Goal: Transaction & Acquisition: Book appointment/travel/reservation

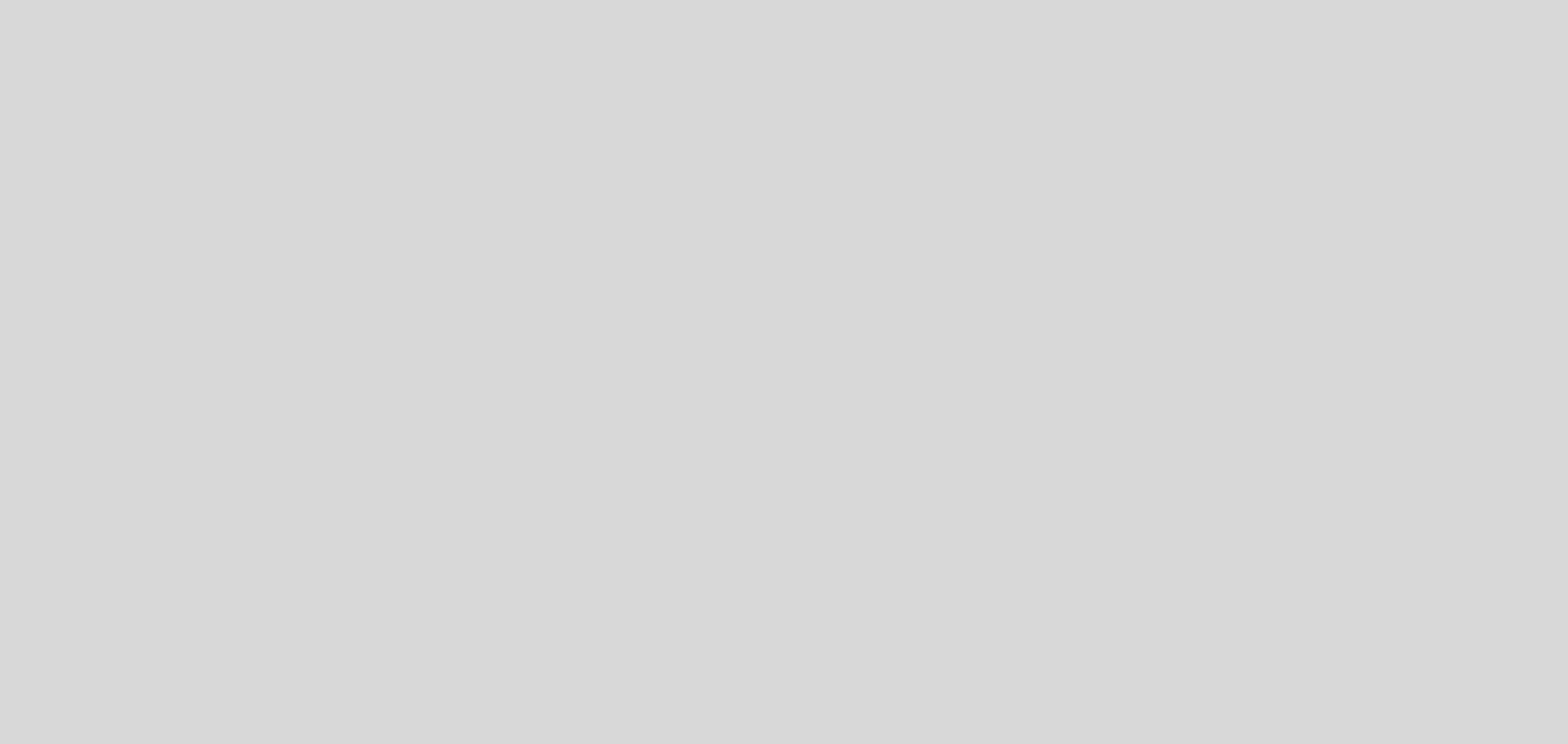
select select "pt"
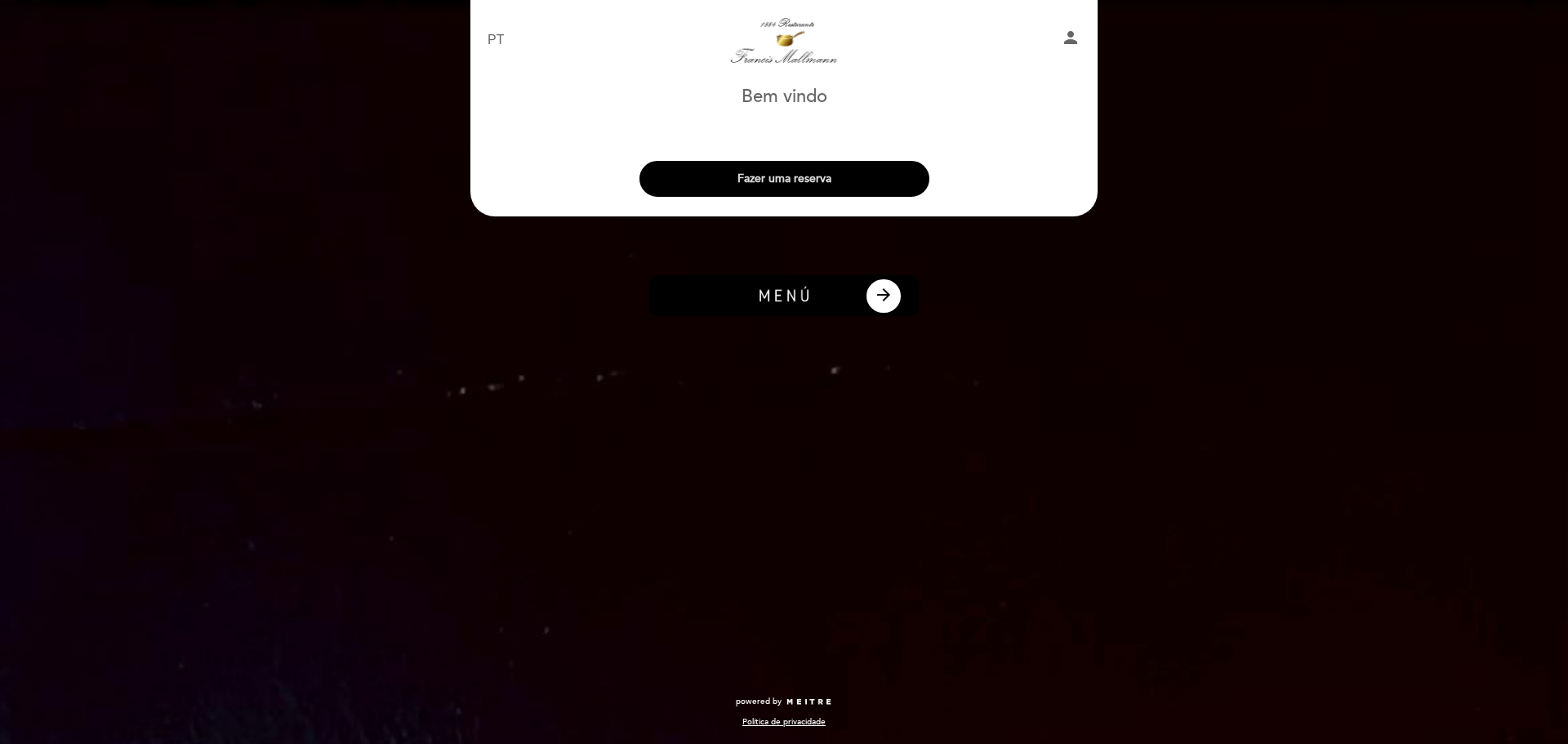
click at [833, 179] on button "Fazer uma reserva" at bounding box center [784, 179] width 289 height 36
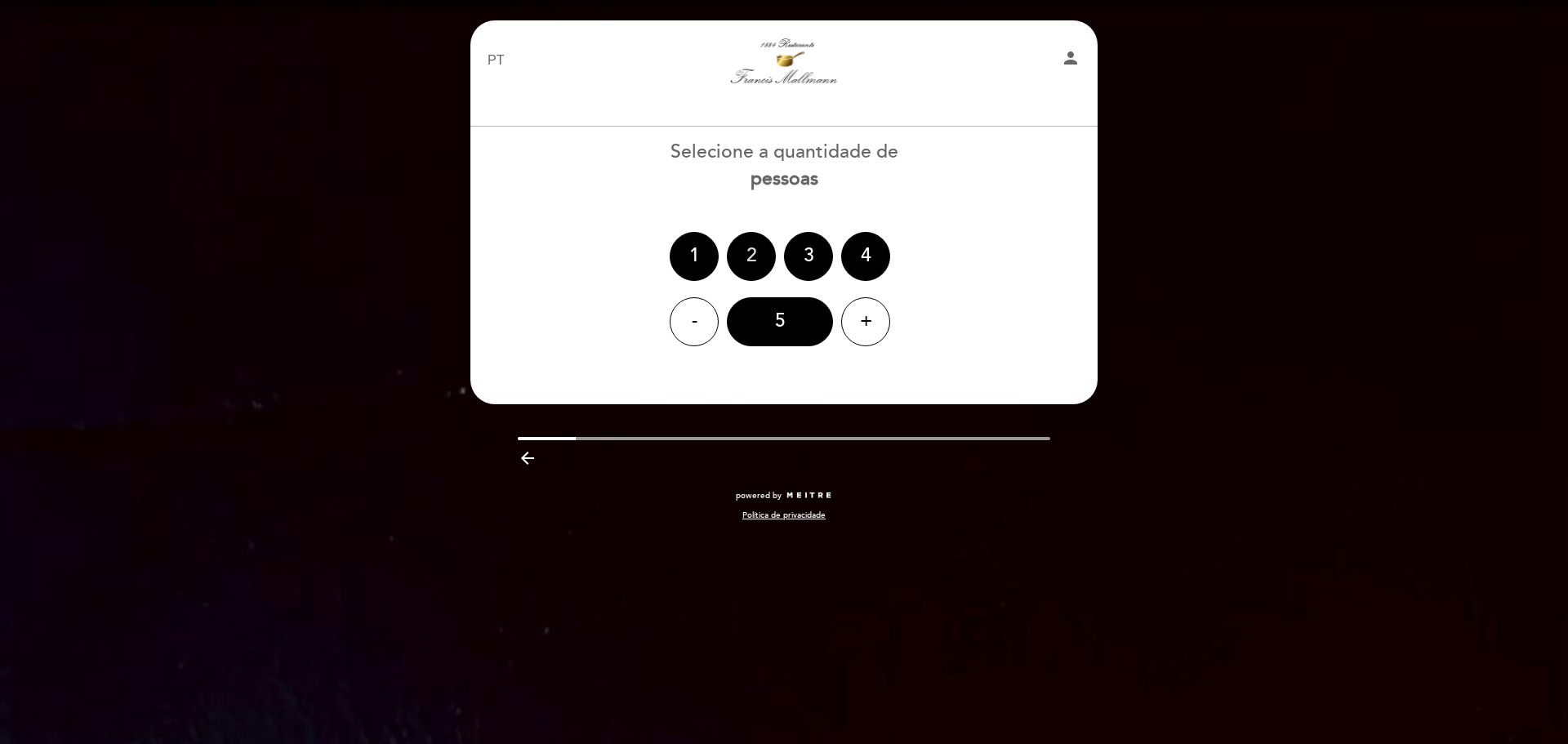
click at [744, 252] on div "2" at bounding box center [752, 256] width 49 height 49
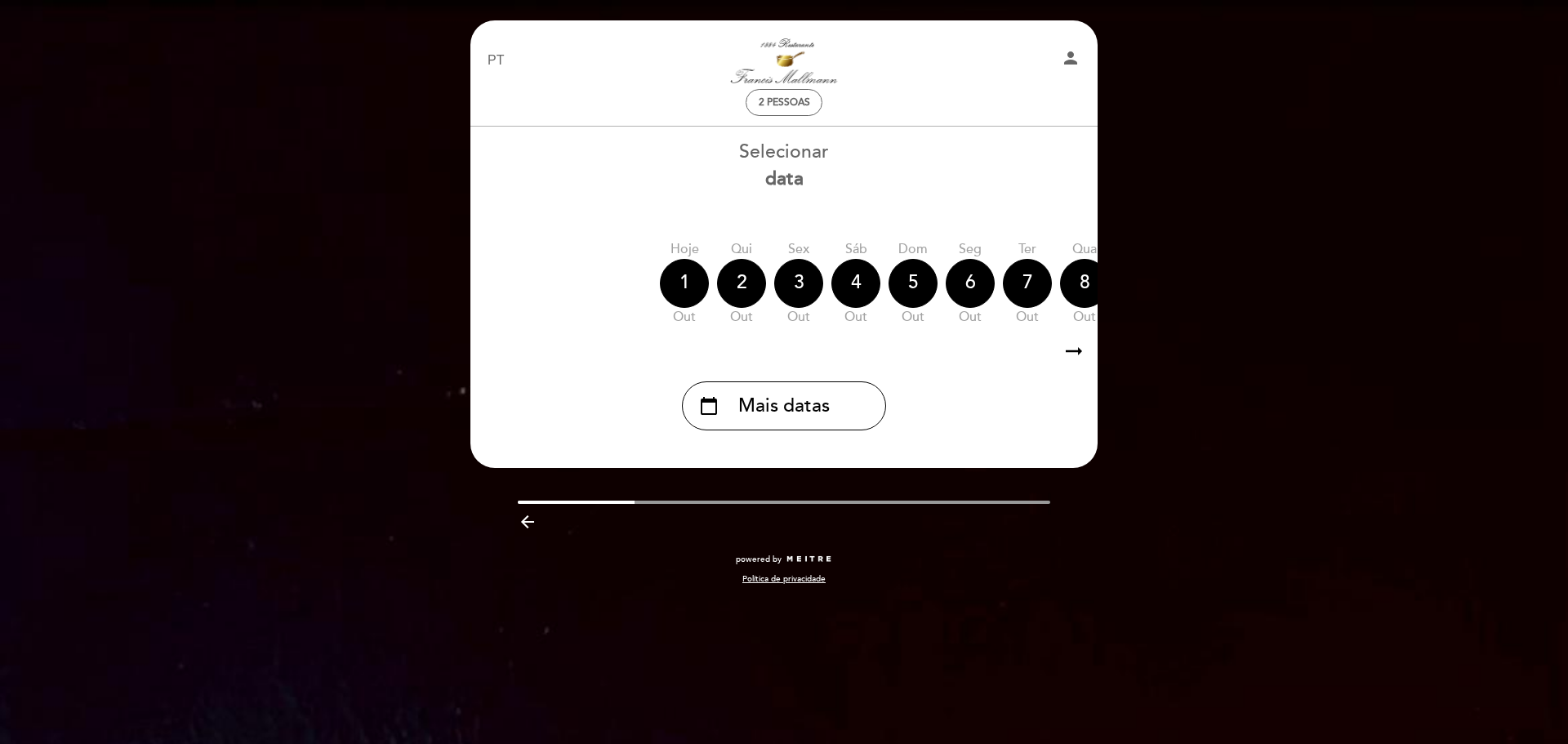
click at [1065, 356] on icon "arrow_right_alt" at bounding box center [1073, 351] width 25 height 35
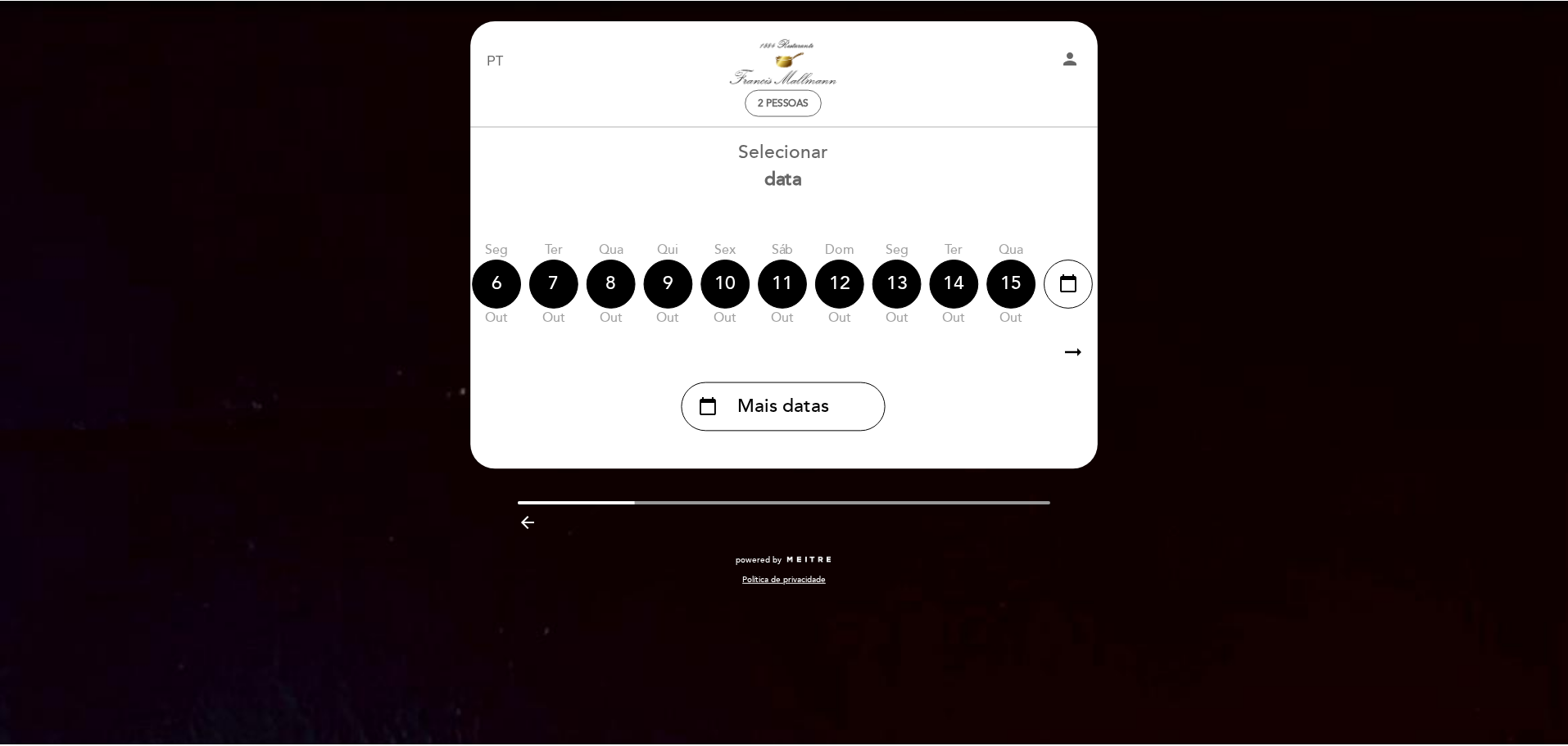
scroll to position [0, 477]
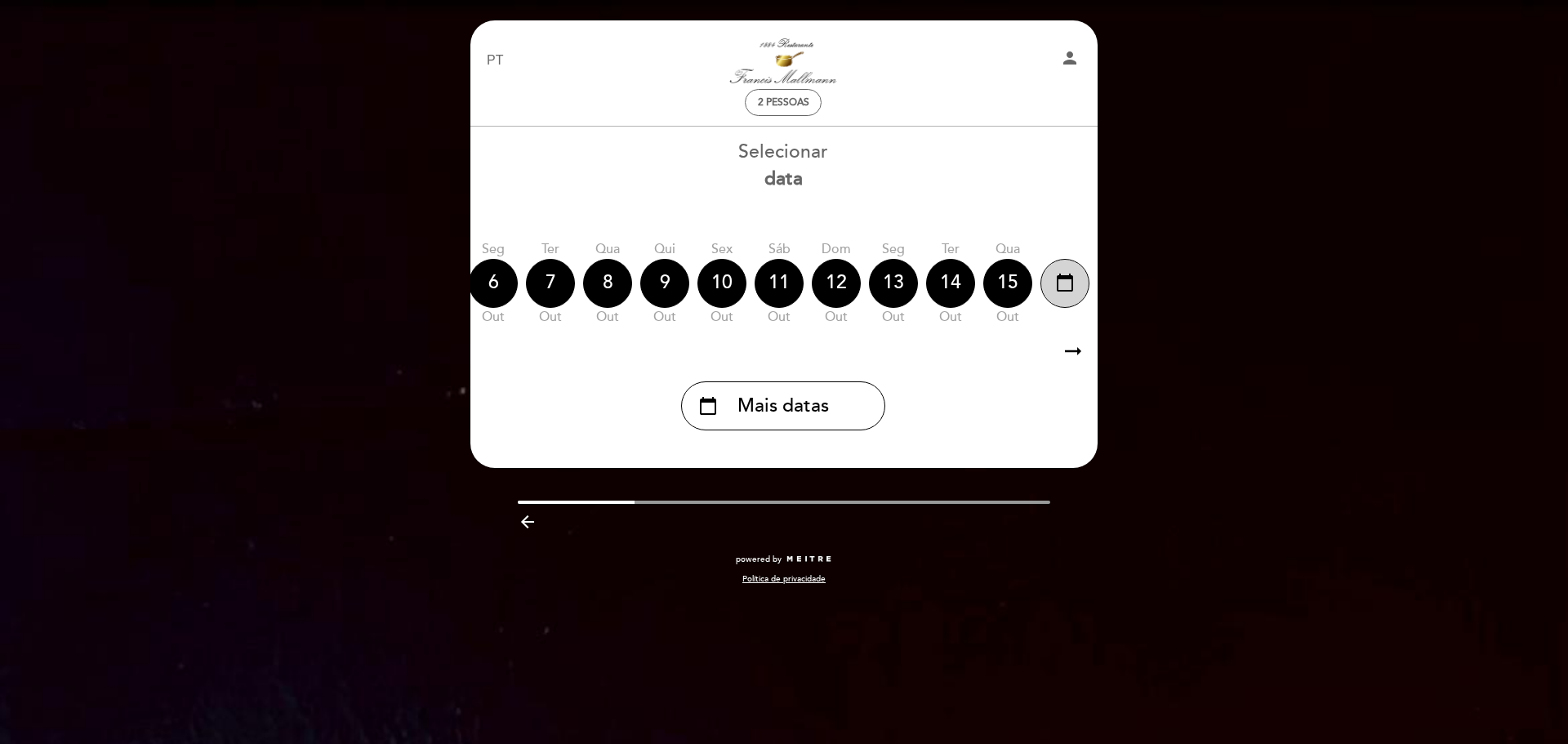
click at [1074, 282] on div "calendar_today" at bounding box center [1065, 284] width 49 height 49
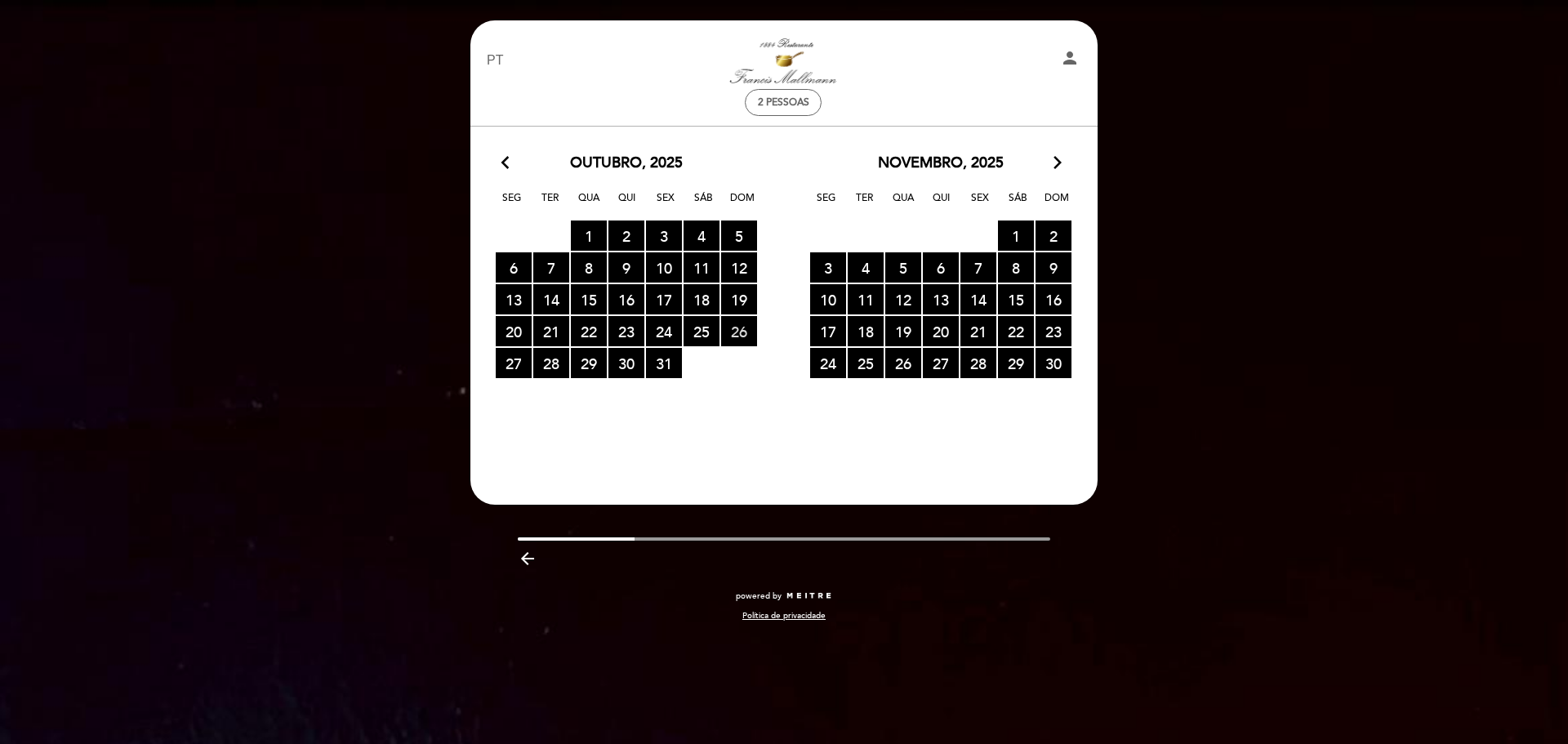
click at [728, 336] on span "26 RESERVAS DISPONÍVEIS" at bounding box center [739, 331] width 36 height 30
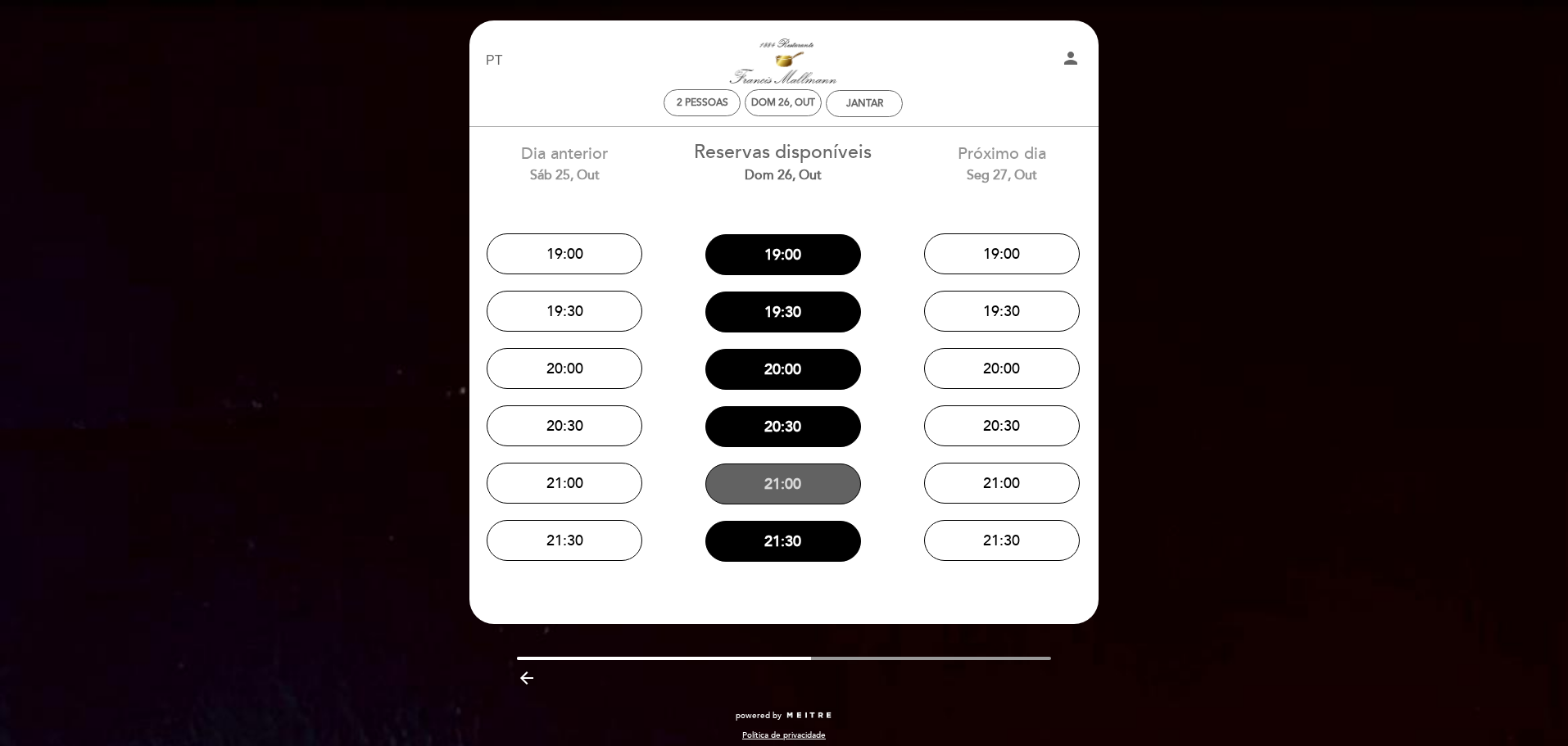
click at [782, 482] on button "21:00" at bounding box center [784, 484] width 156 height 41
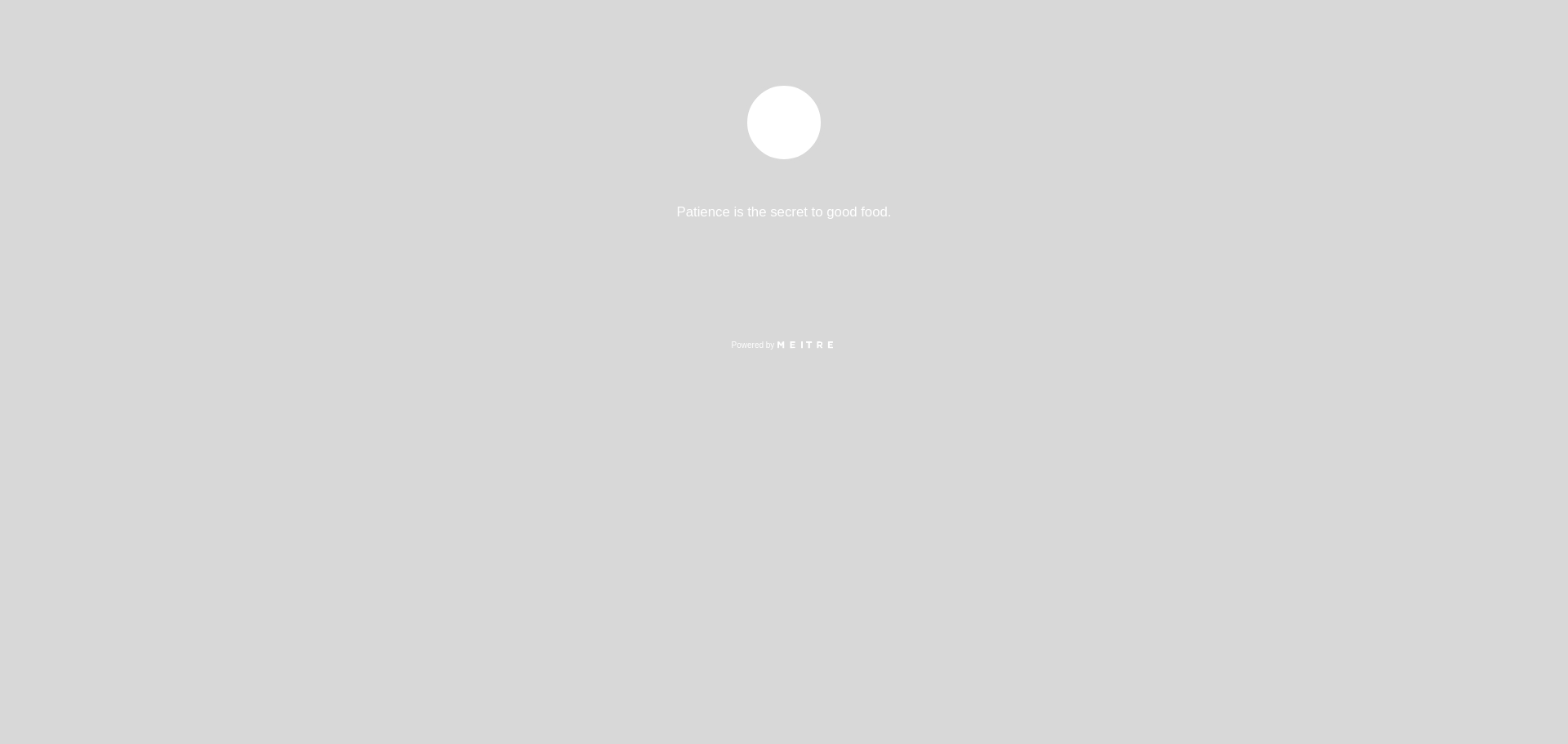
select select "pt"
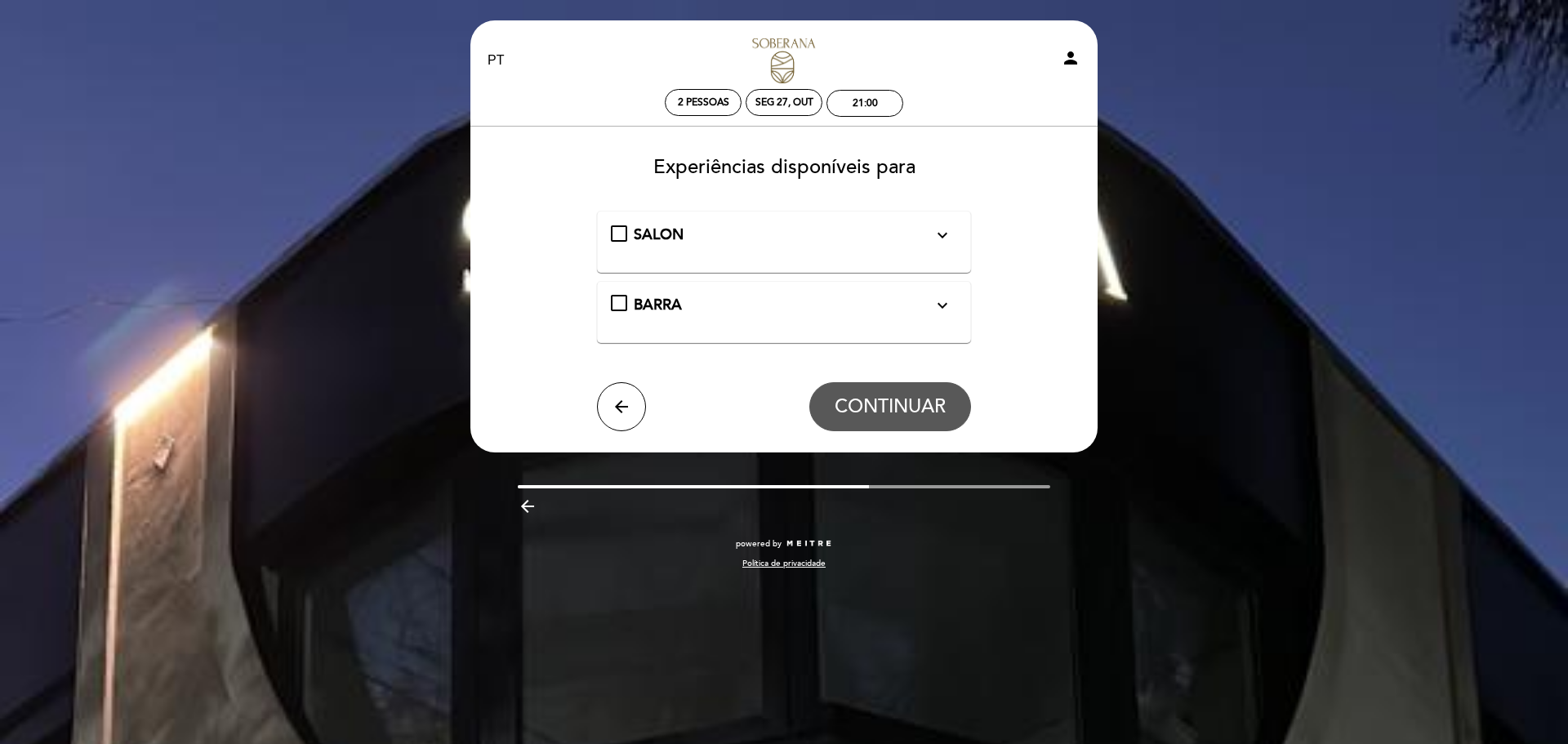
click at [950, 239] on icon "expand_more" at bounding box center [943, 236] width 20 height 20
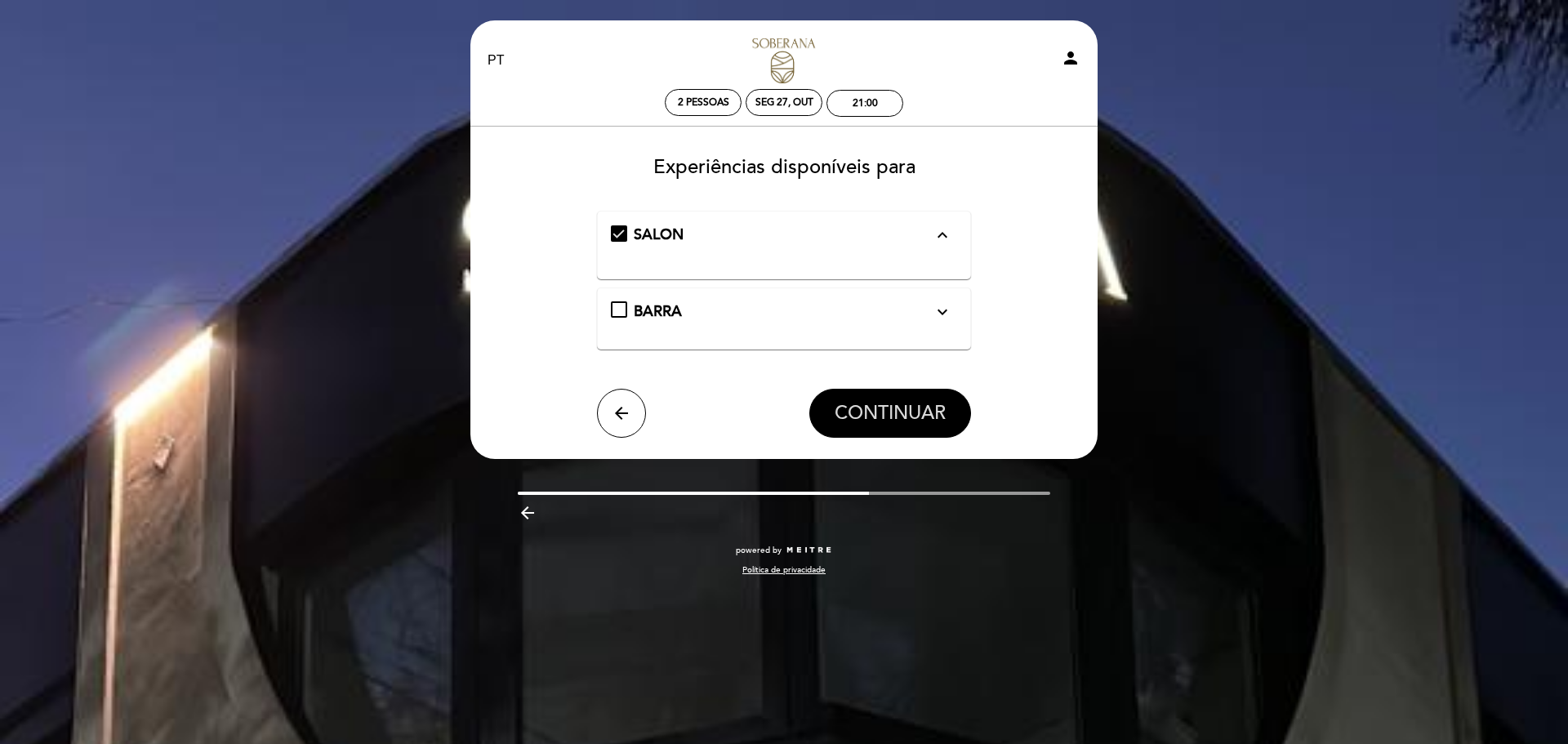
click at [908, 410] on span "CONTINUAR" at bounding box center [890, 413] width 111 height 23
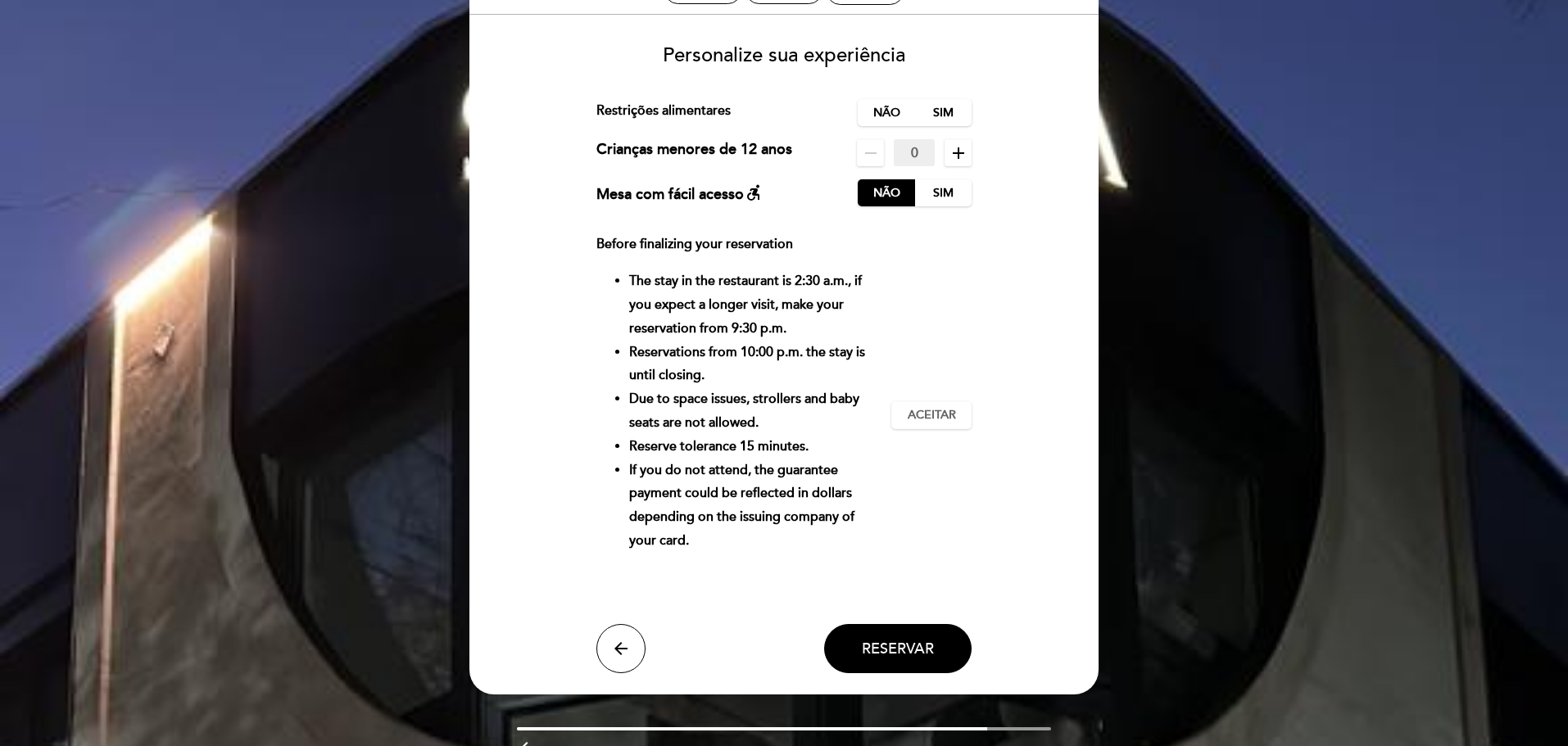
scroll to position [31, 0]
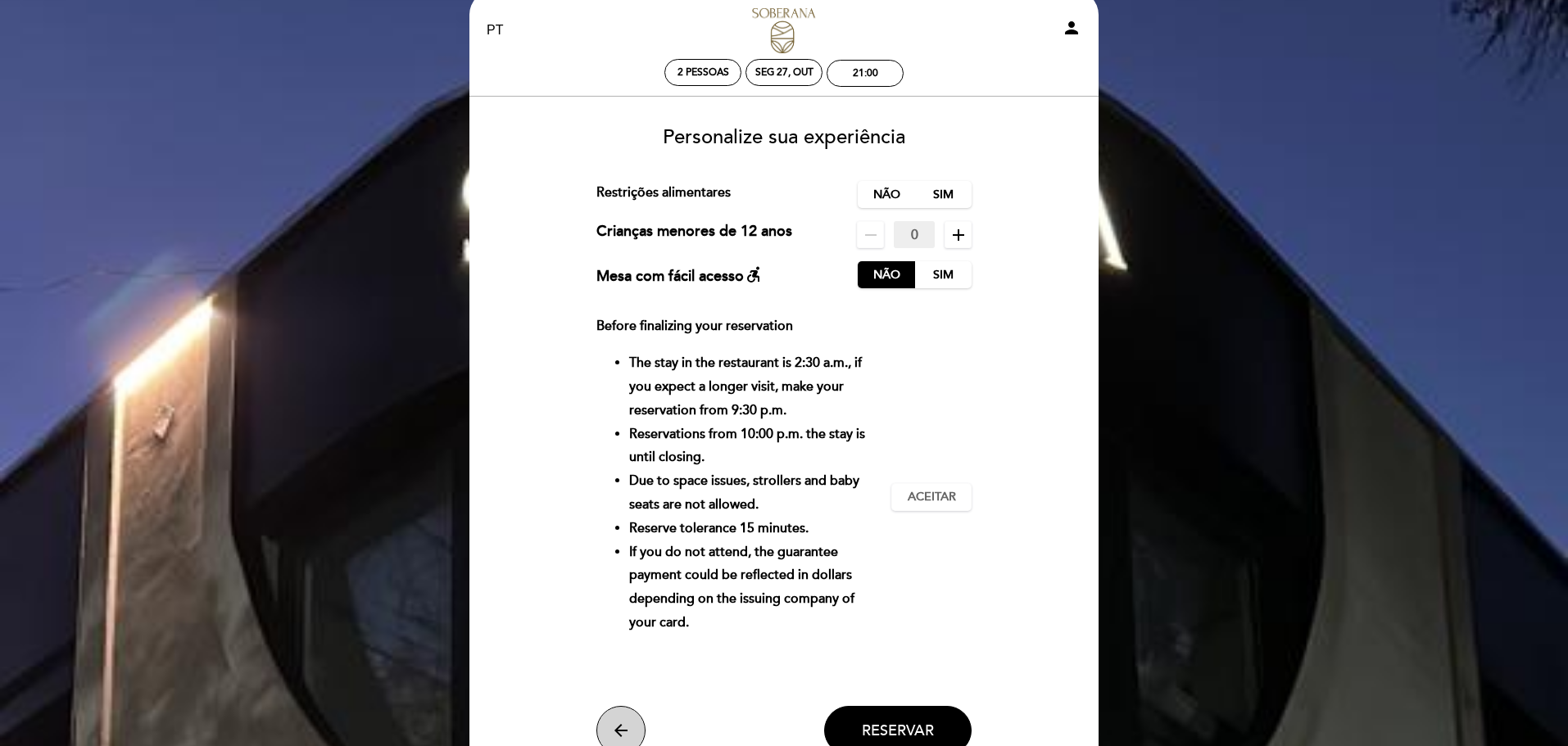
click at [623, 717] on button "arrow_back" at bounding box center [621, 730] width 49 height 49
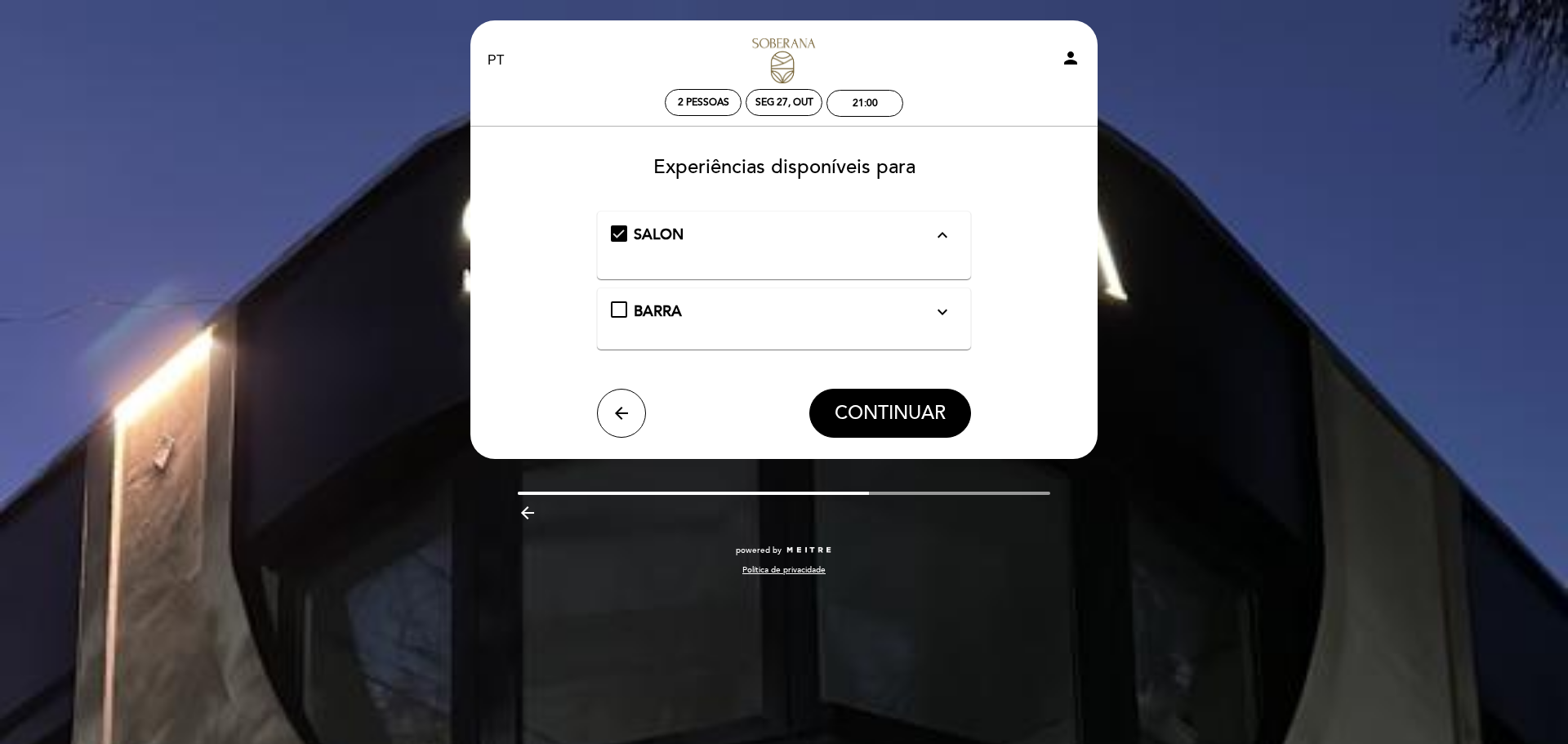
click at [627, 319] on div "BARRA expand_more" at bounding box center [785, 312] width 347 height 22
click at [854, 407] on span "CONTINUAR" at bounding box center [890, 413] width 111 height 23
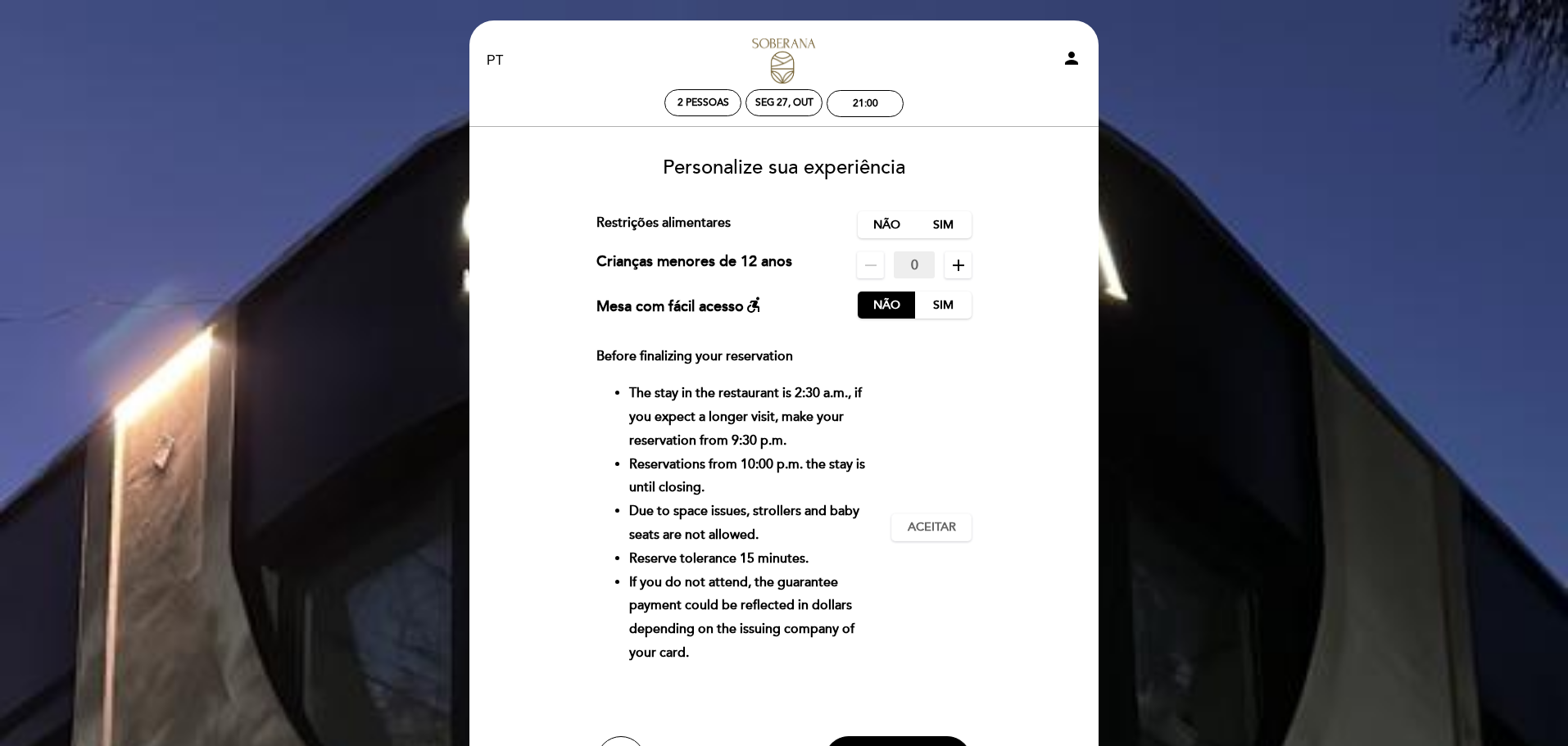
click at [671, 552] on li "Reserve tolerance 15 minutes." at bounding box center [754, 559] width 250 height 24
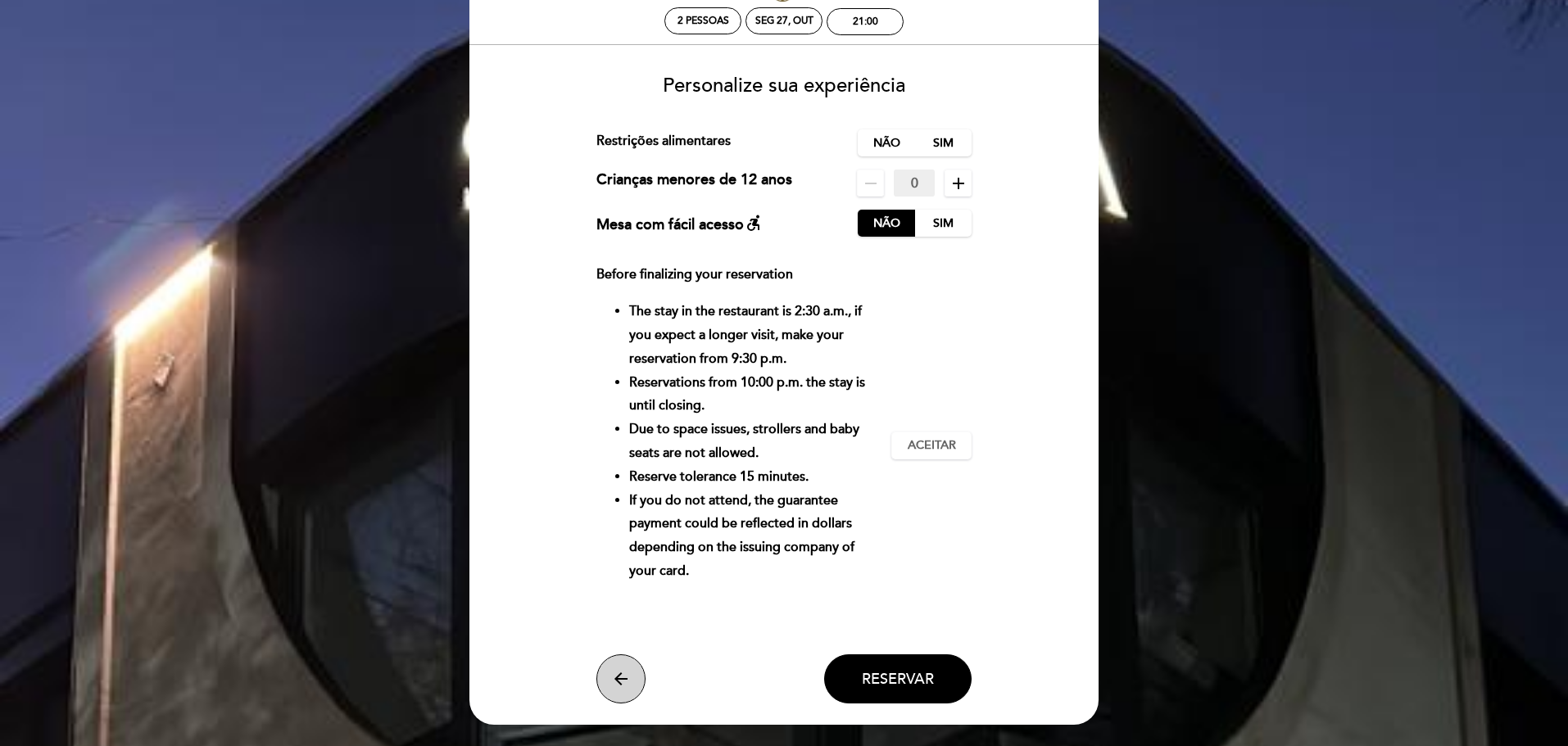
click at [615, 678] on icon "arrow_back" at bounding box center [621, 679] width 20 height 20
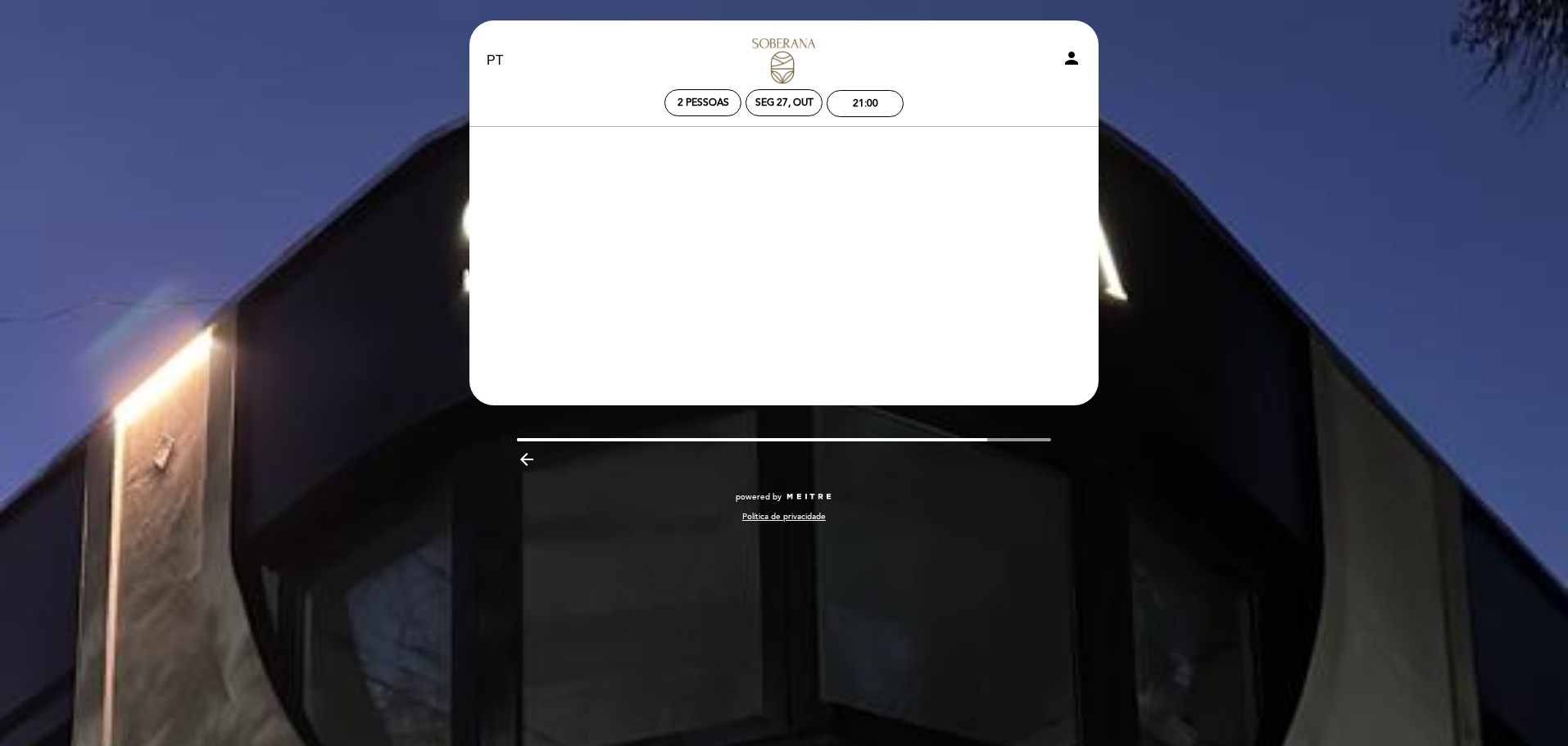
scroll to position [0, 0]
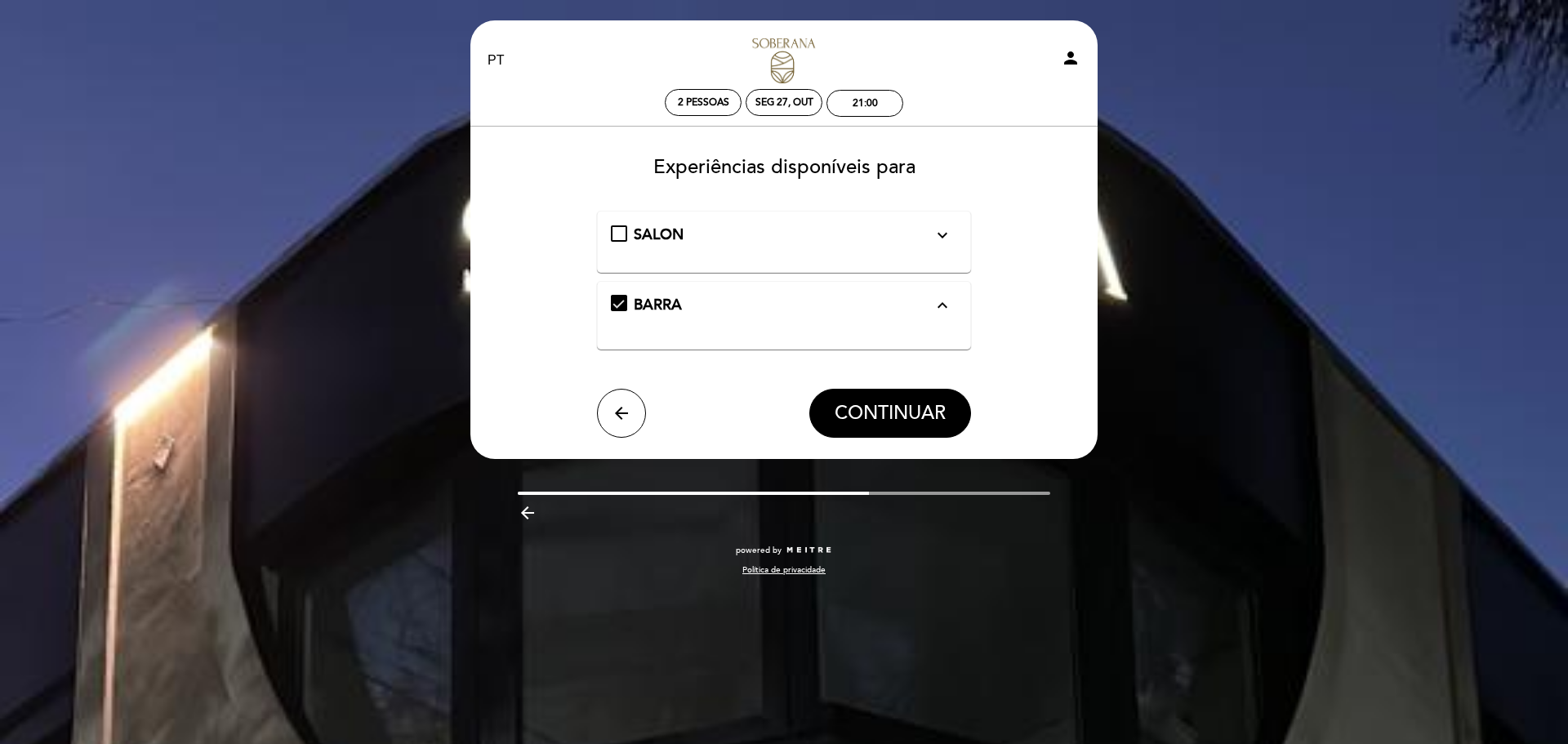
click at [544, 239] on form "SALON expand_more [GEOGRAPHIC_DATA] expand_less arrow_back CONTINUAR" at bounding box center [784, 324] width 604 height 227
click at [616, 244] on div "SALON expand_more" at bounding box center [785, 236] width 347 height 22
drag, startPoint x: 889, startPoint y: 407, endPoint x: 549, endPoint y: 343, distance: 346.0
click at [563, 348] on form "SALON expand_less [GEOGRAPHIC_DATA] expand_more arrow_back CONTINUAR" at bounding box center [784, 324] width 604 height 227
click at [549, 343] on form "SALON expand_less [GEOGRAPHIC_DATA] expand_more arrow_back CONTINUAR" at bounding box center [784, 324] width 604 height 227
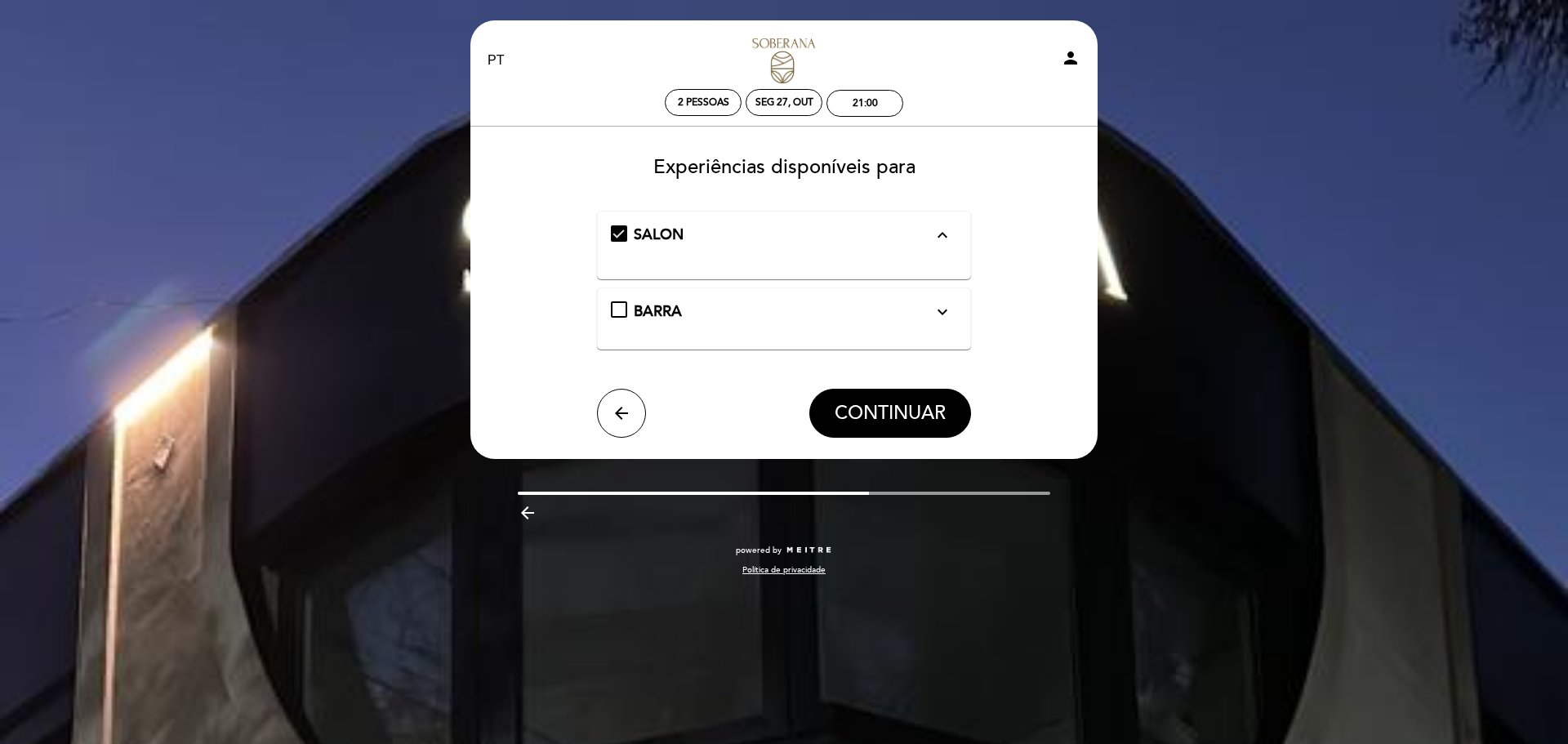
click at [912, 408] on span "CONTINUAR" at bounding box center [890, 413] width 111 height 23
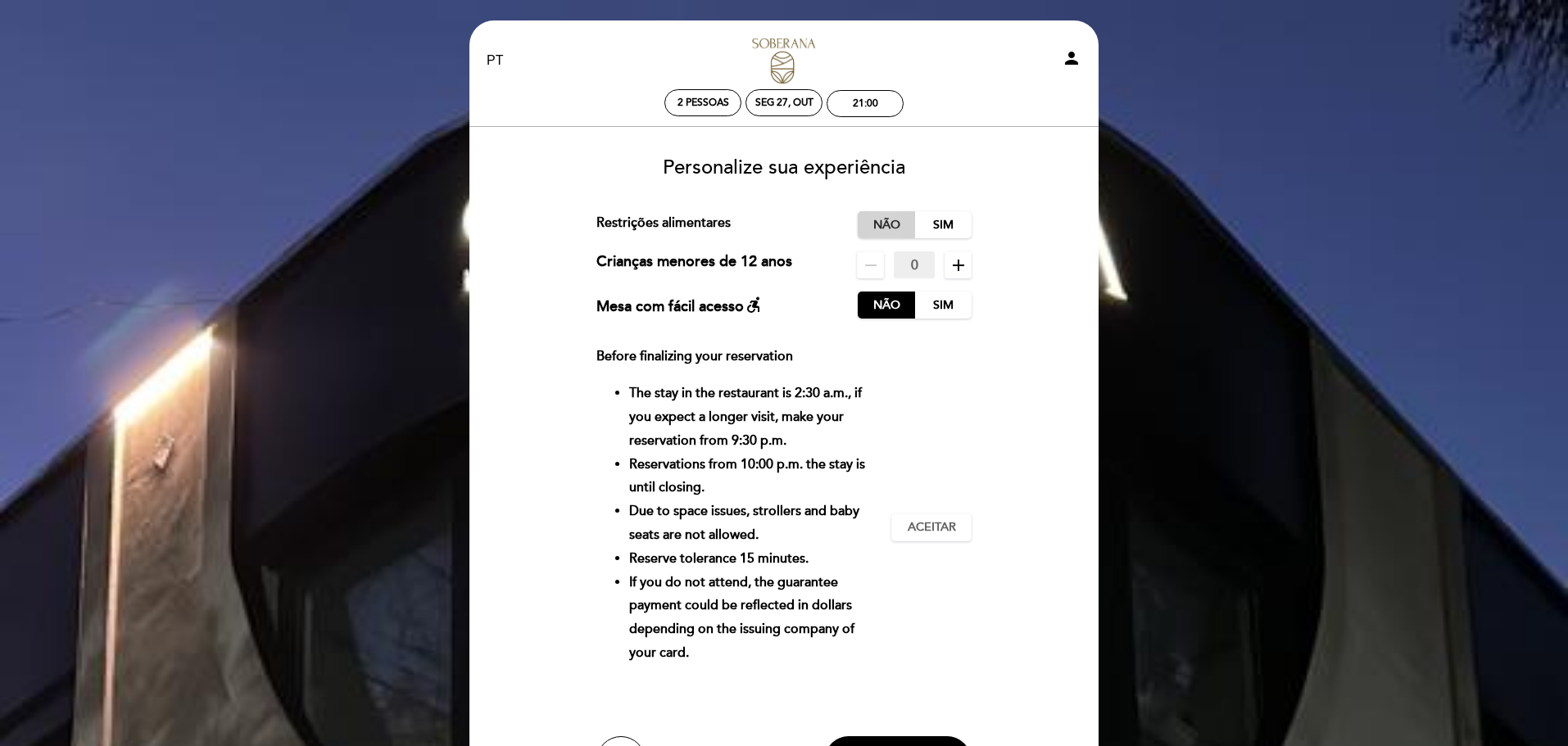
click at [892, 225] on label "Não" at bounding box center [886, 224] width 57 height 27
drag, startPoint x: 899, startPoint y: 361, endPoint x: 855, endPoint y: 363, distance: 44.0
click at [900, 361] on div "Before finalizing your reservation The stay in the restaurant is 2:30 a.m., if …" at bounding box center [784, 527] width 376 height 364
click at [746, 486] on li "Reservations from 10:00 p.m. the stay is until closing." at bounding box center [754, 476] width 250 height 47
click at [934, 526] on span "Aceitar" at bounding box center [931, 528] width 48 height 17
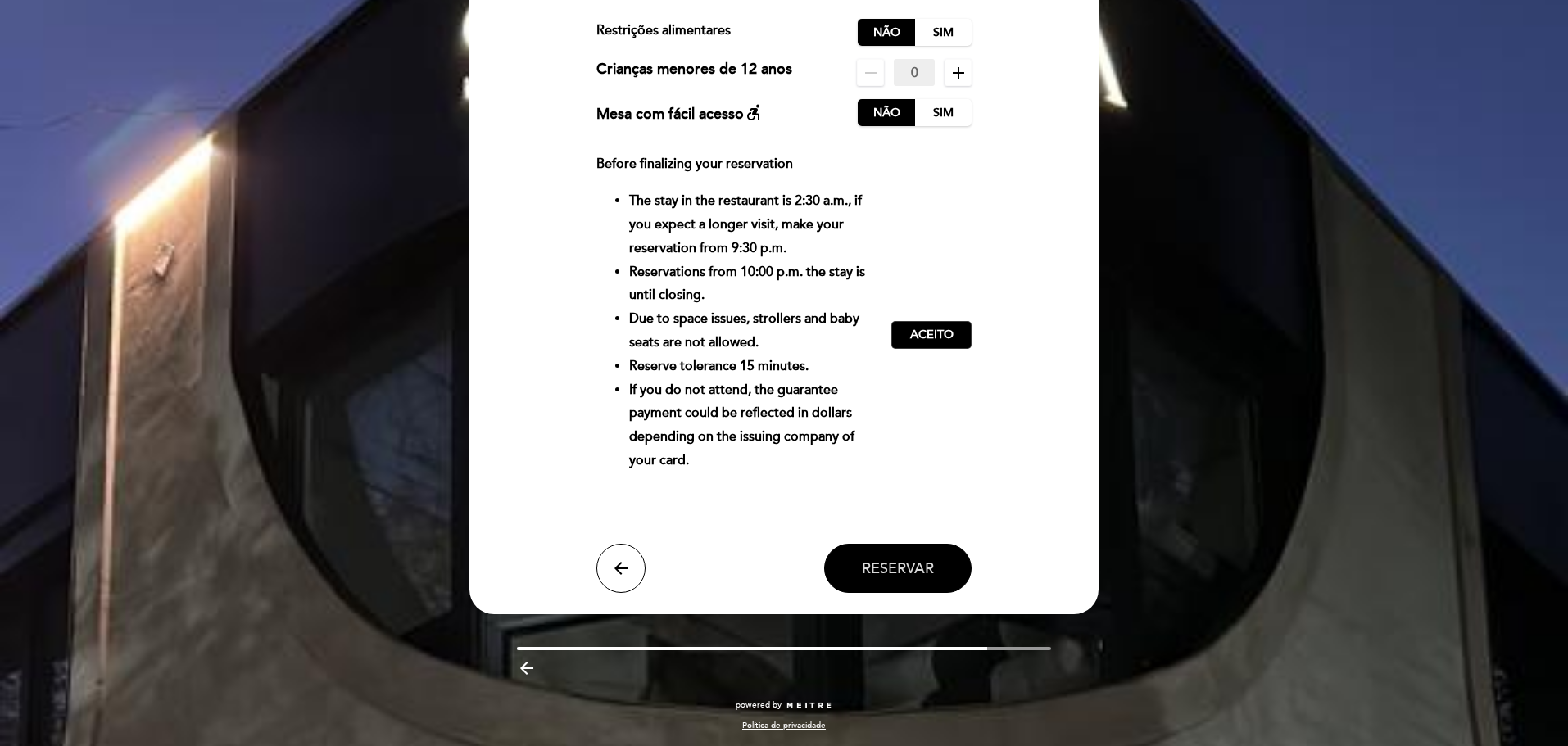
scroll to position [194, 0]
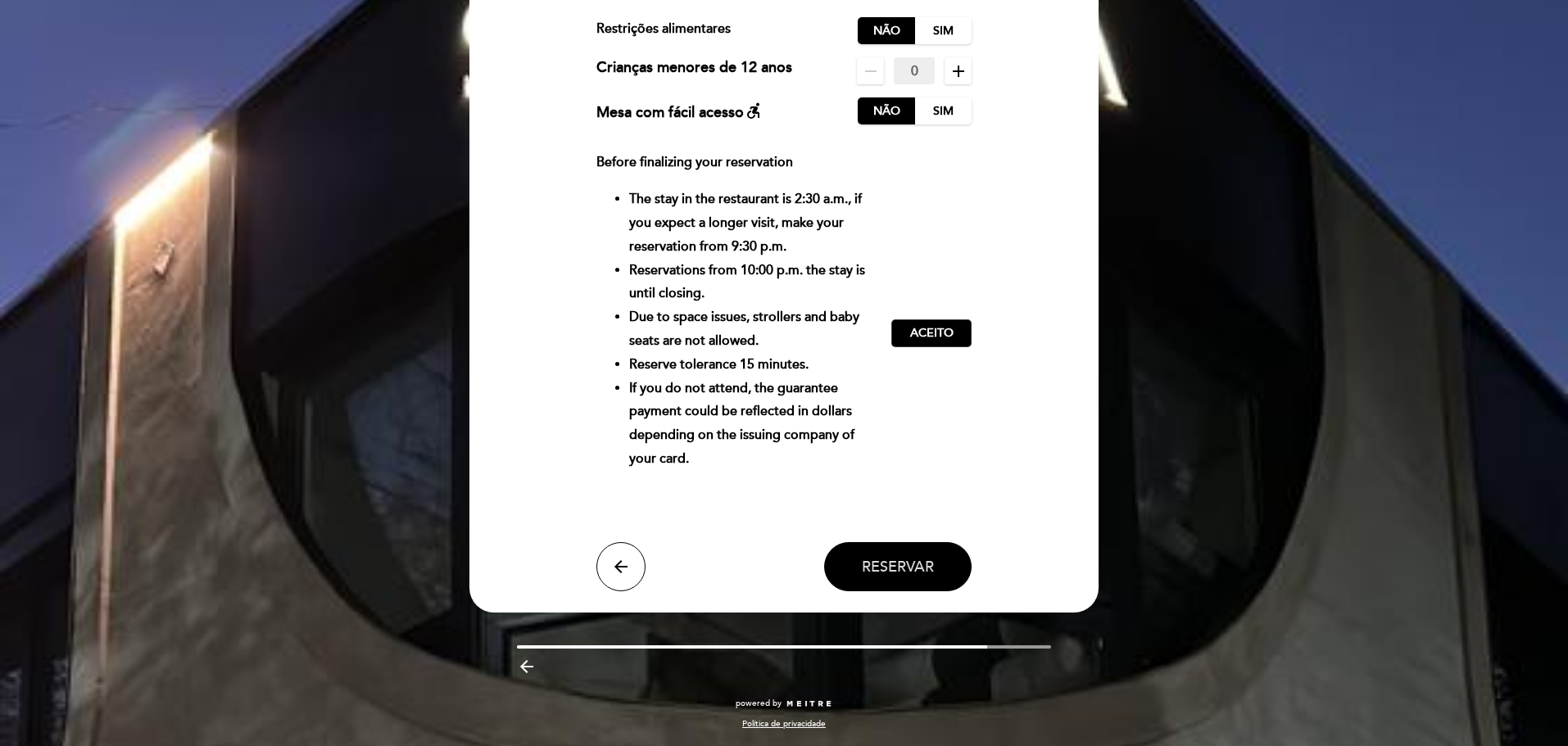
click at [897, 583] on button "Reservar" at bounding box center [898, 567] width 148 height 49
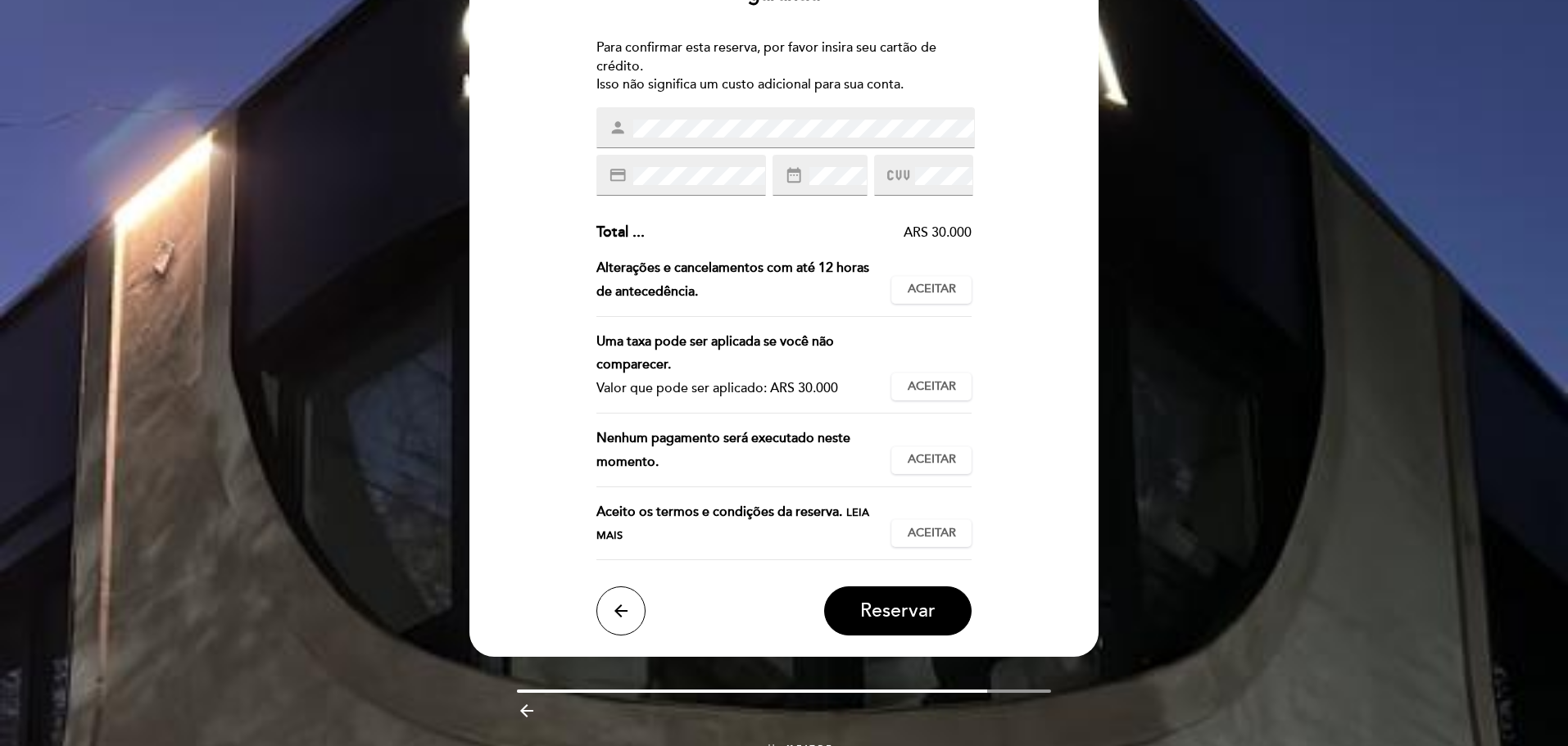
scroll to position [158, 0]
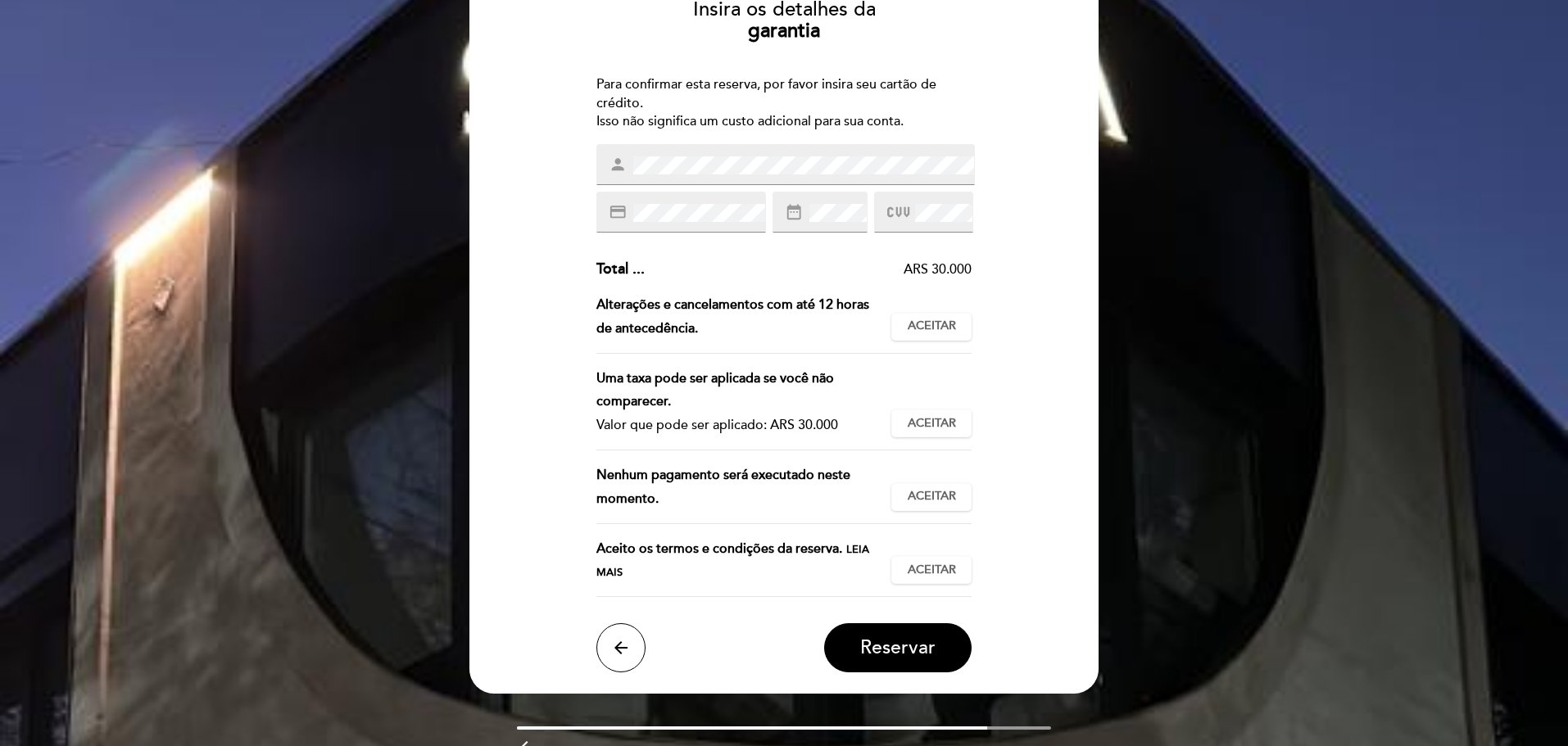
click at [872, 294] on div "Alterações e cancelamentos com até 12 horas de antecedência." at bounding box center [744, 317] width 295 height 47
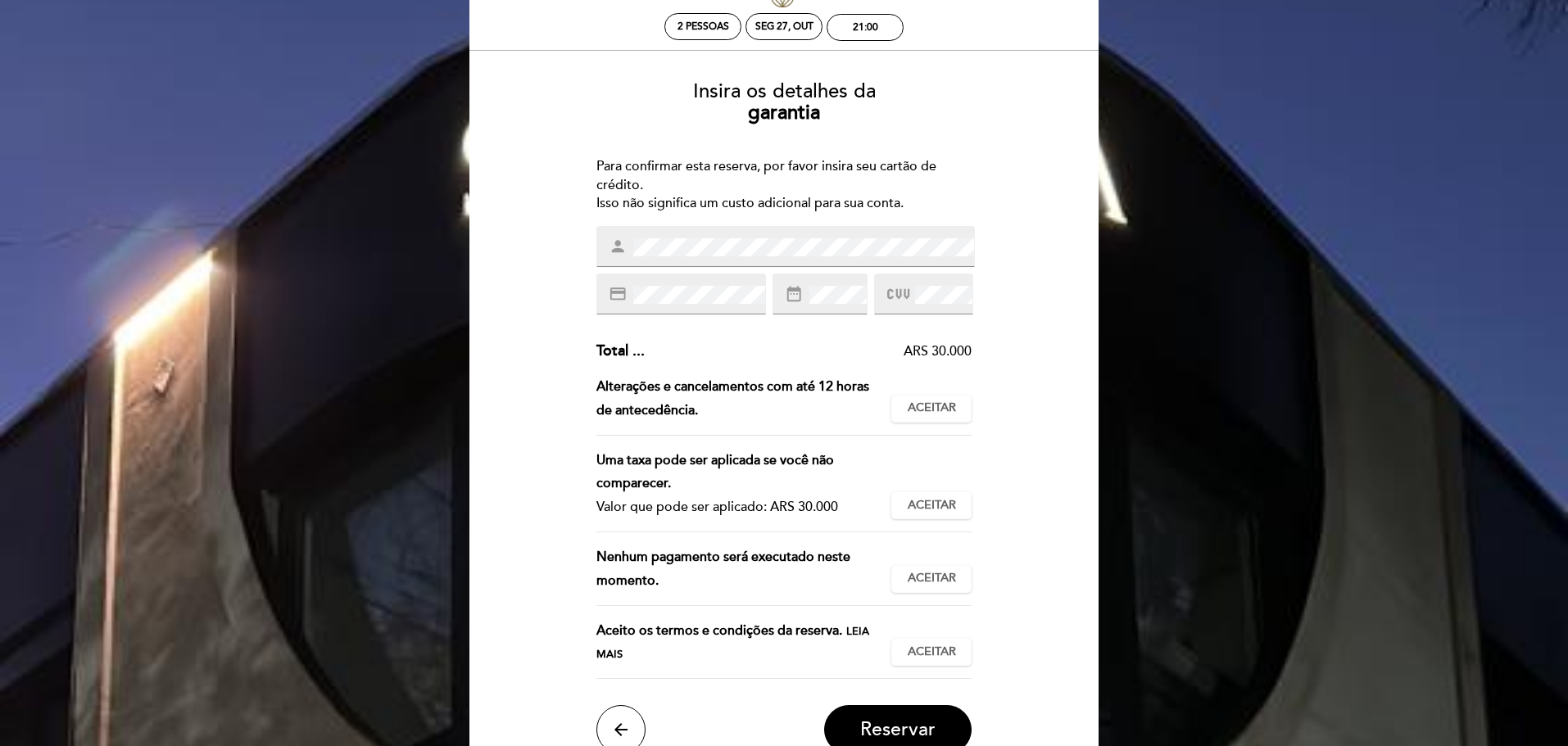
scroll to position [0, 0]
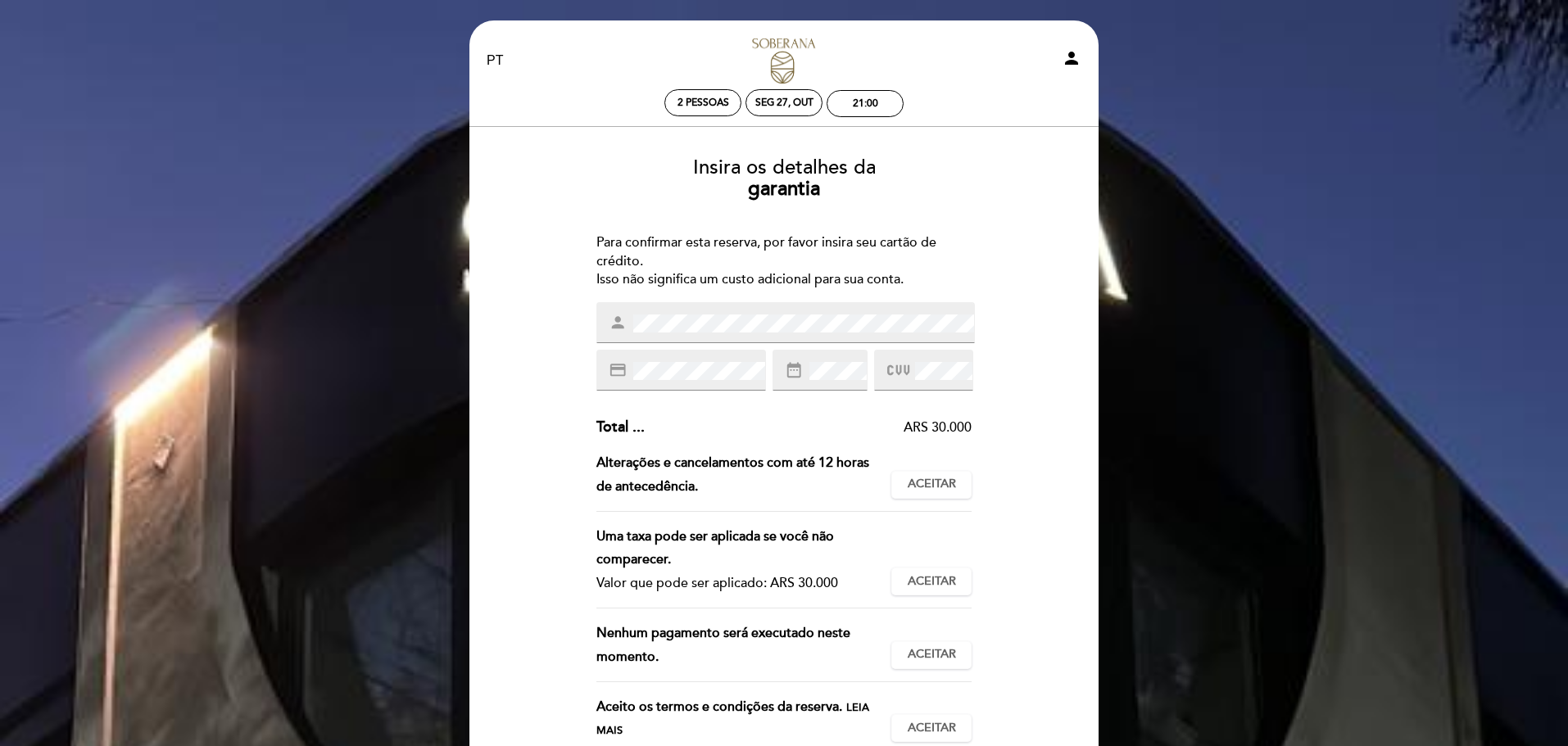
click at [1307, 277] on div "EN ES PT [GEOGRAPHIC_DATA] person 2 pessoas Seg 27, out 21:00 Bem vindo Bem vin…" at bounding box center [784, 493] width 1568 height 986
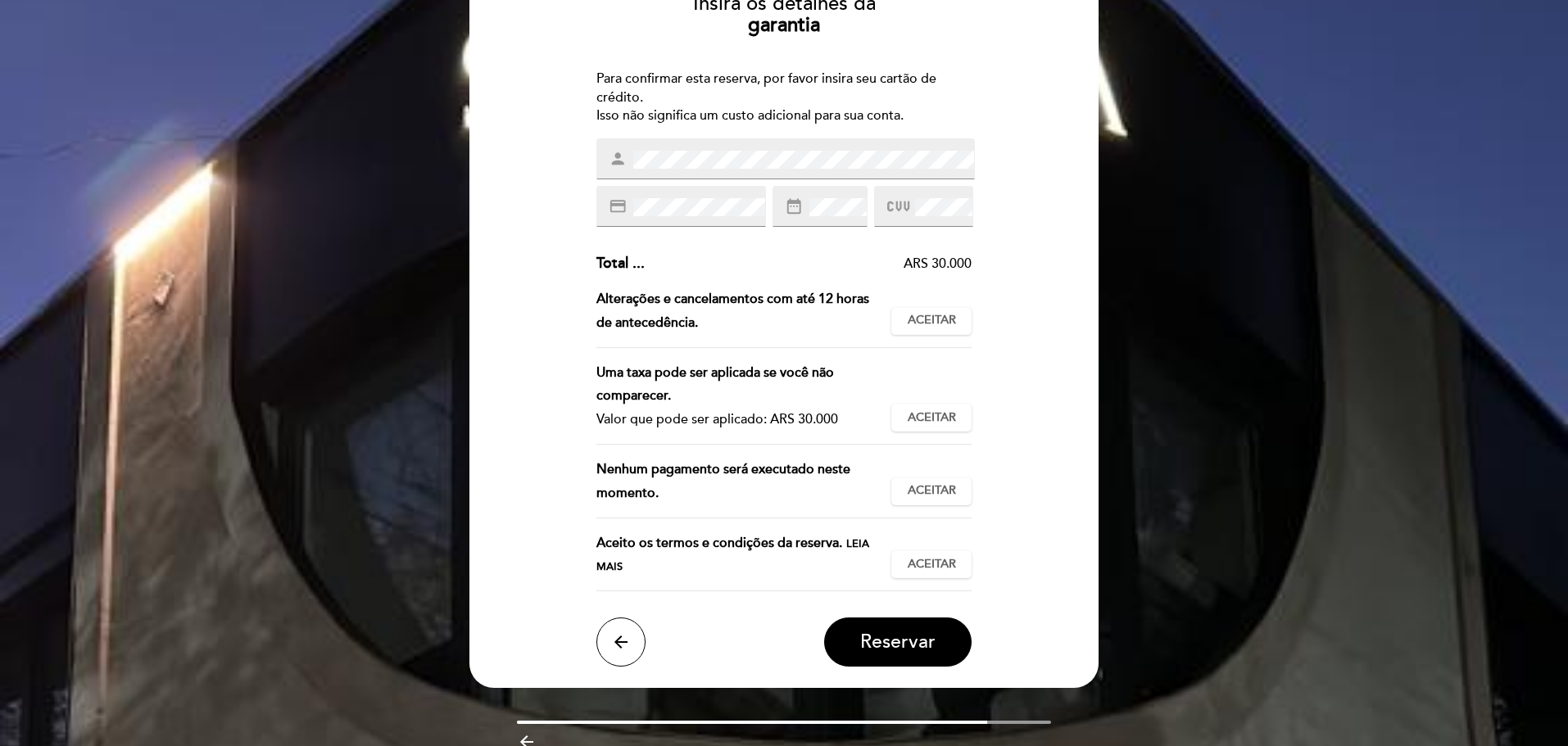
scroll to position [82, 0]
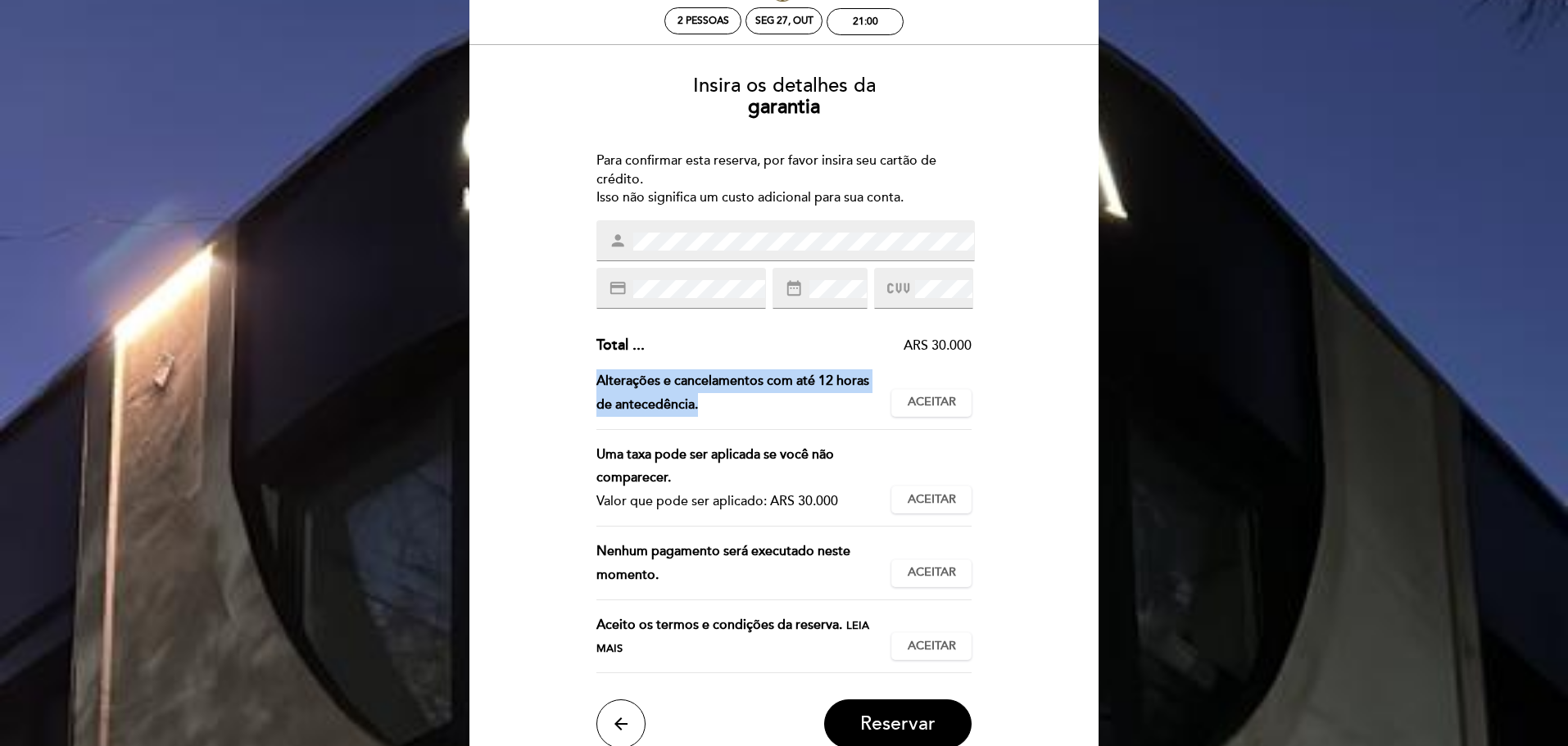
drag, startPoint x: 592, startPoint y: 382, endPoint x: 702, endPoint y: 401, distance: 111.6
click at [702, 401] on div "Insira os detalhes da [GEOGRAPHIC_DATA] Para confirmar esta reserva, por favor …" at bounding box center [784, 405] width 606 height 687
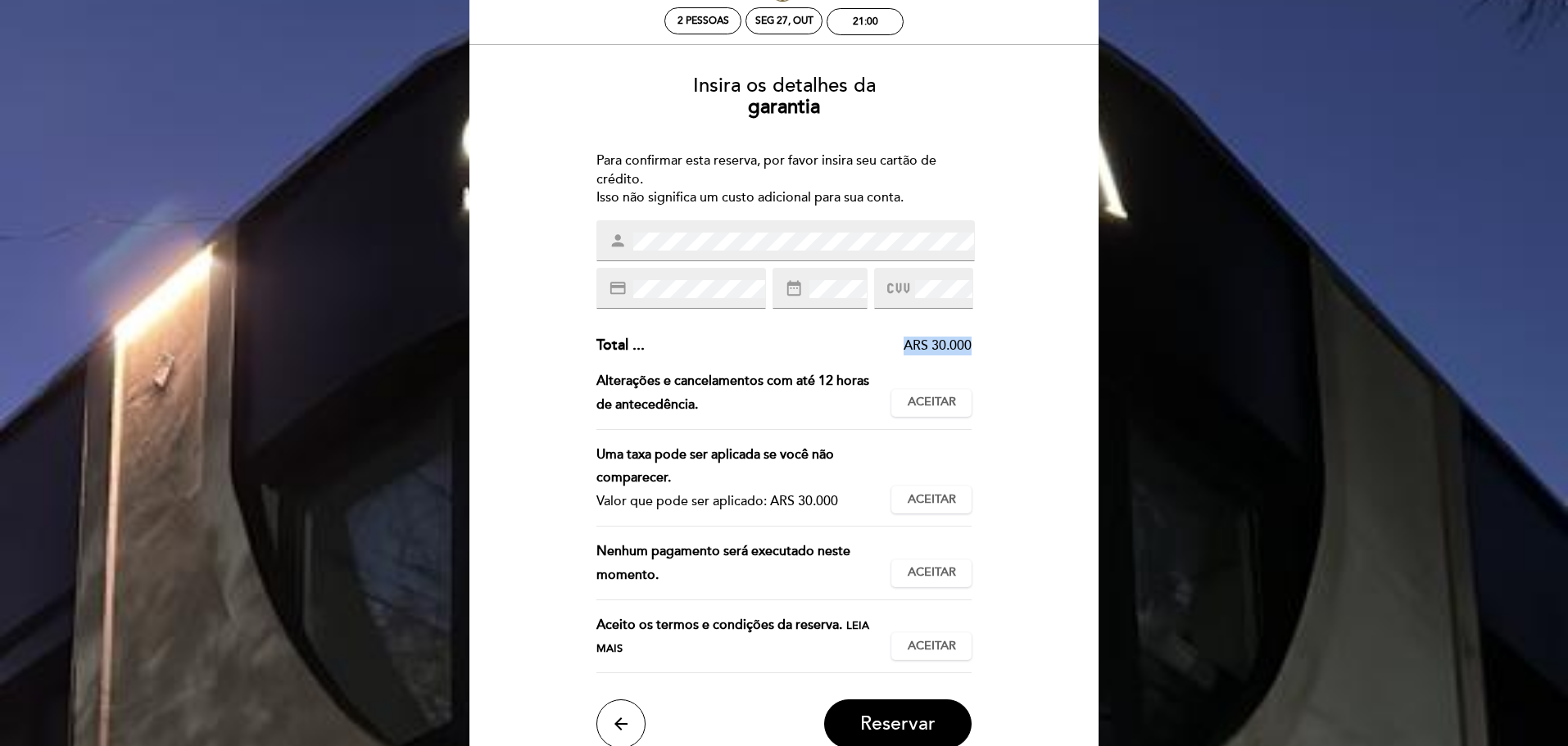
drag, startPoint x: 900, startPoint y: 344, endPoint x: 975, endPoint y: 347, distance: 75.1
click at [975, 347] on div "Insira os detalhes da [GEOGRAPHIC_DATA] Para confirmar esta reserva, por favor …" at bounding box center [784, 405] width 606 height 687
drag, startPoint x: 836, startPoint y: 502, endPoint x: 784, endPoint y: 503, distance: 52.0
click at [784, 503] on div "Valor que pode ser aplicado: ARS 30.000" at bounding box center [737, 502] width 282 height 24
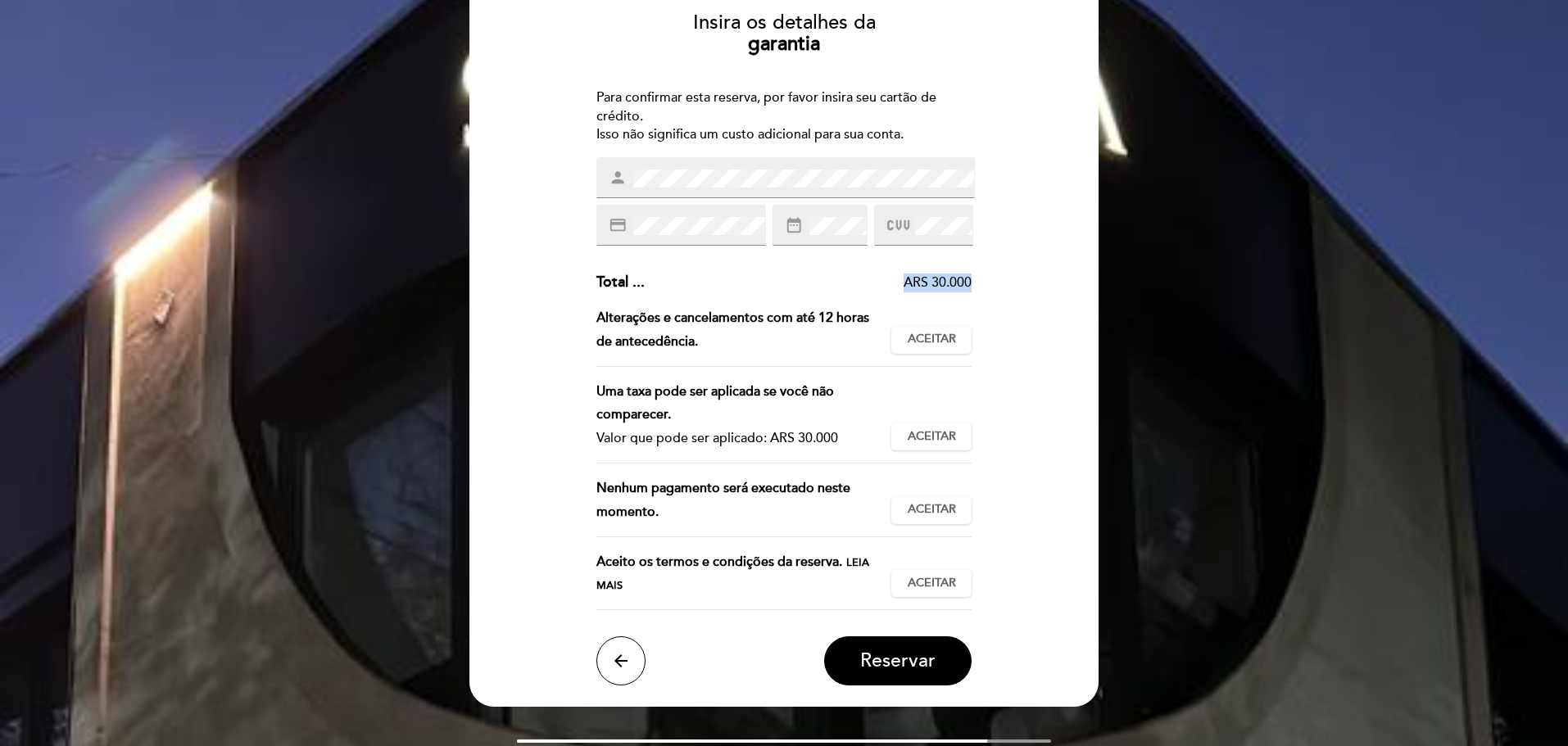
scroll to position [163, 0]
